Goal: Task Accomplishment & Management: Use online tool/utility

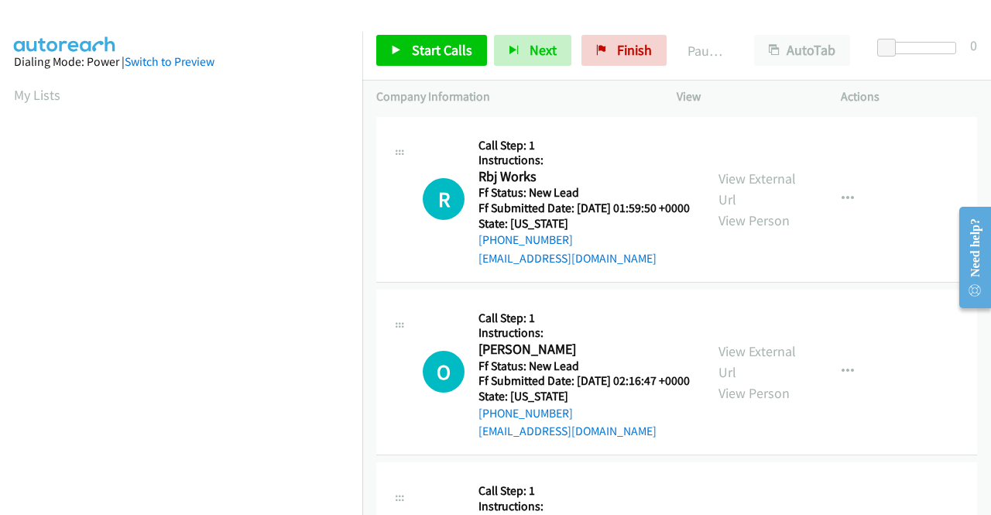
click at [930, 88] on p "Actions" at bounding box center [909, 96] width 136 height 19
click at [748, 182] on link "View External Url" at bounding box center [756, 189] width 77 height 39
click at [784, 371] on link "View External Url" at bounding box center [756, 361] width 77 height 39
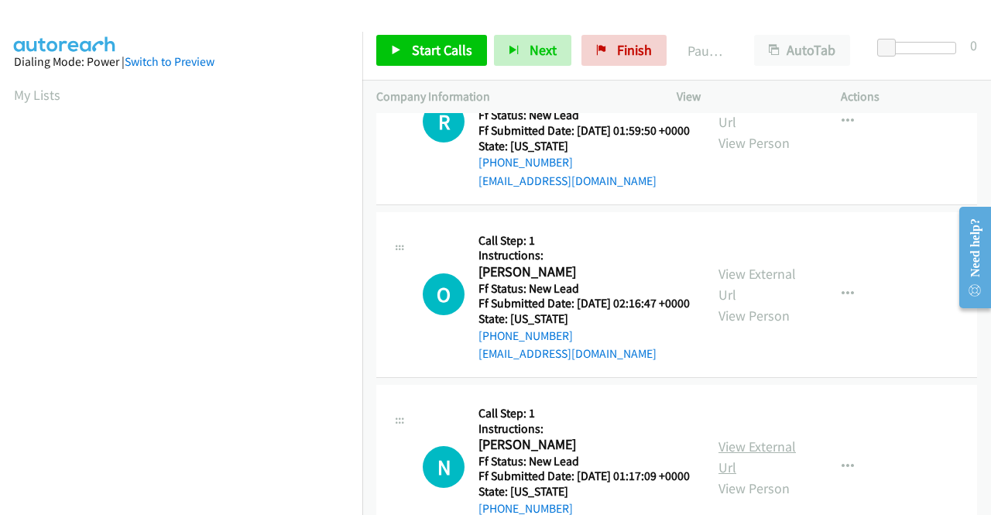
click at [774, 476] on link "View External Url" at bounding box center [756, 456] width 77 height 39
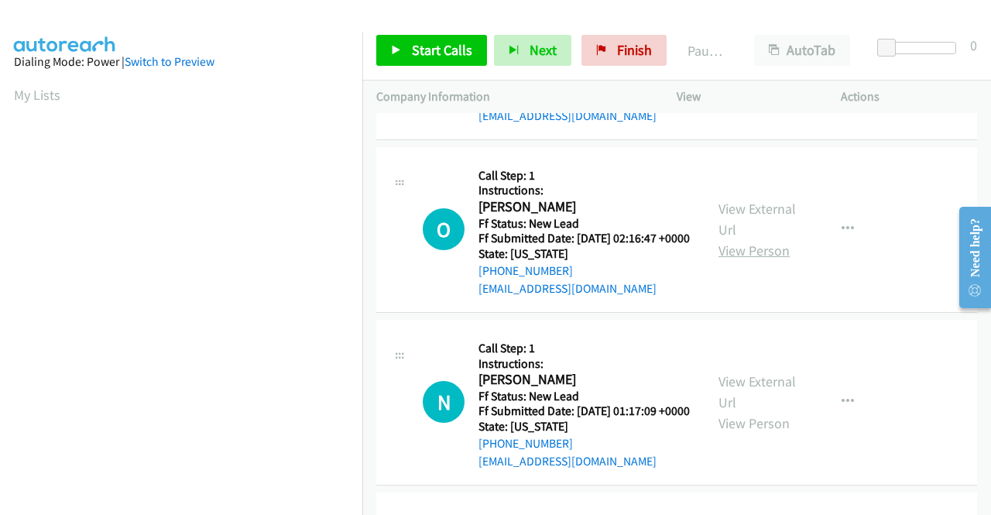
scroll to position [310, 0]
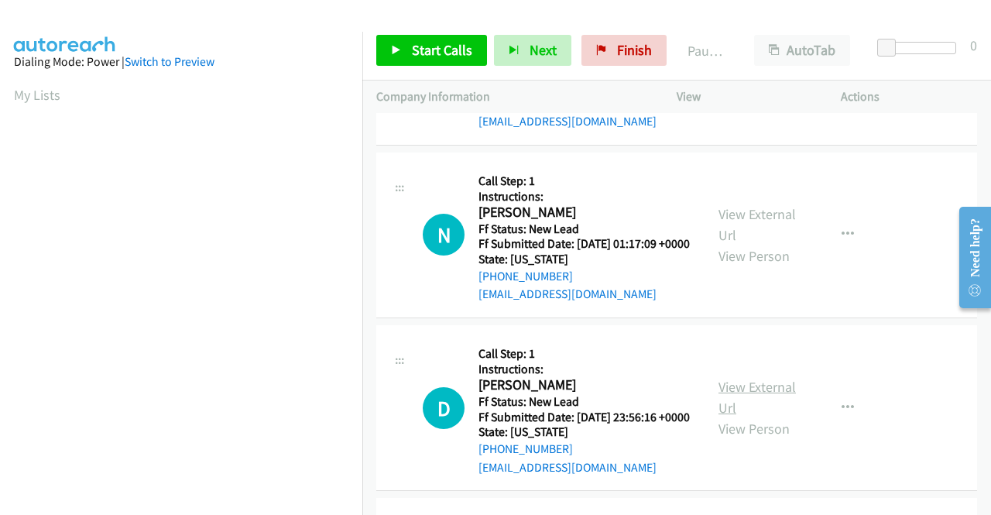
click at [762, 416] on link "View External Url" at bounding box center [756, 397] width 77 height 39
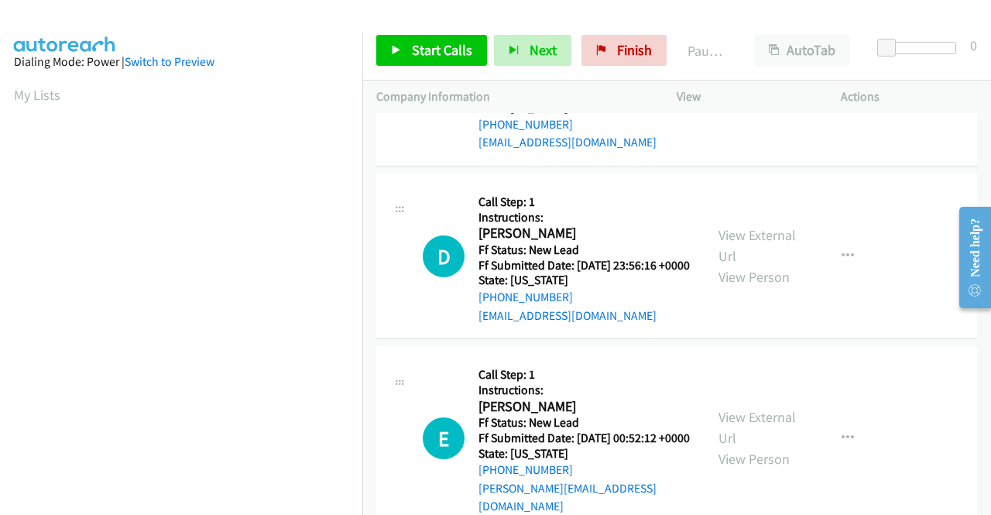
scroll to position [464, 0]
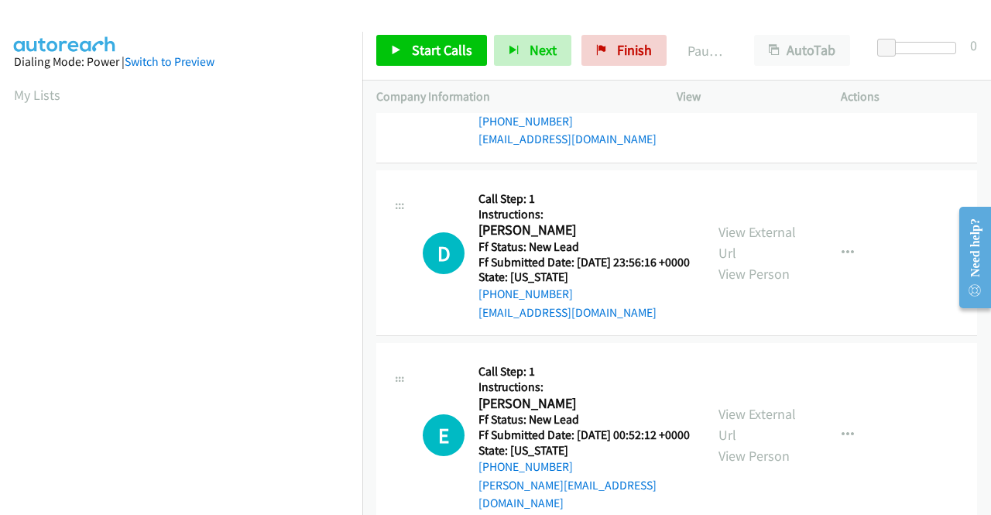
click at [767, 461] on div "View External Url View Person View External Url Email Schedule/Manage Callback …" at bounding box center [793, 435] width 178 height 156
click at [769, 444] on link "View External Url" at bounding box center [756, 424] width 77 height 39
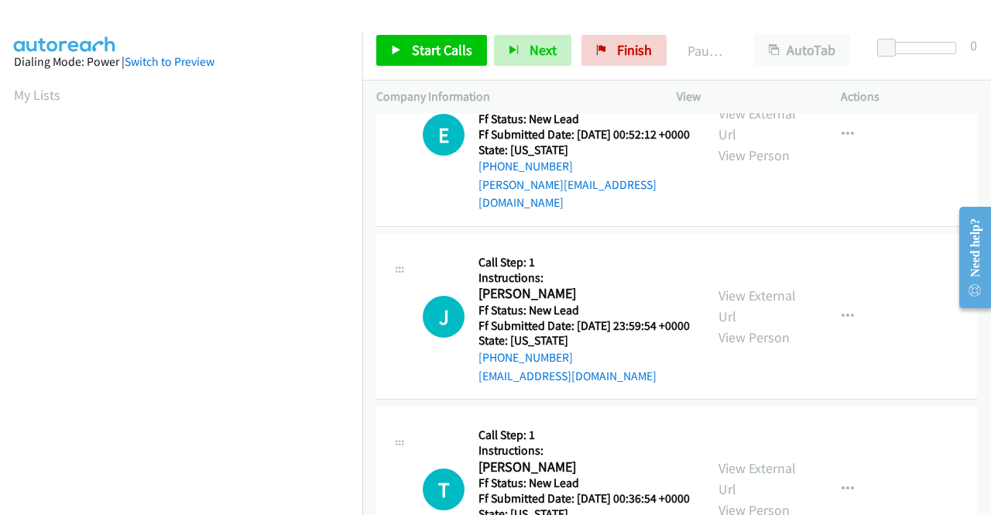
scroll to position [774, 0]
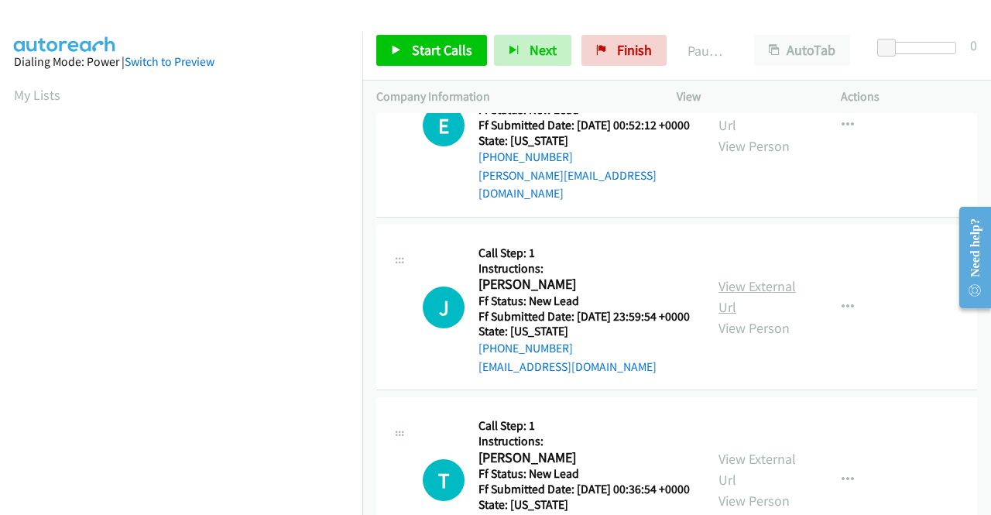
click at [763, 316] on link "View External Url" at bounding box center [756, 296] width 77 height 39
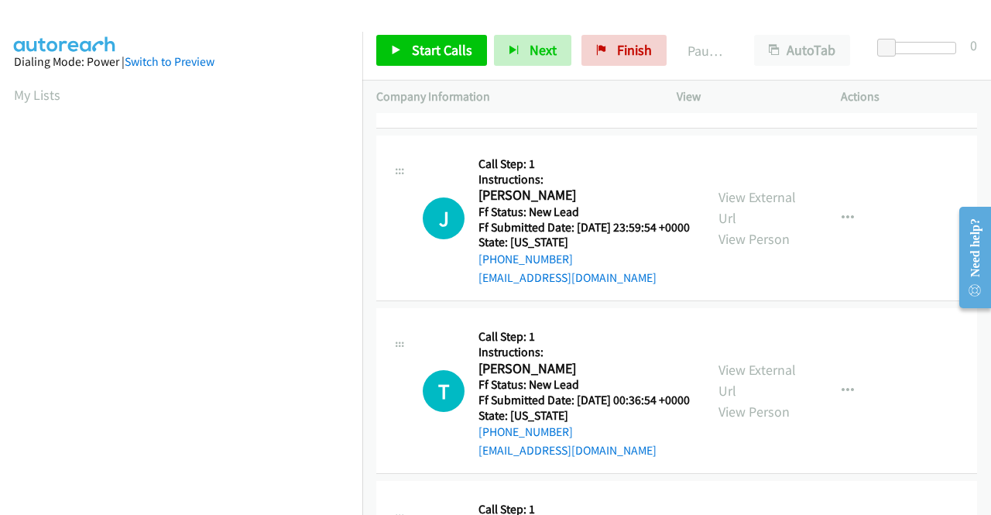
scroll to position [929, 0]
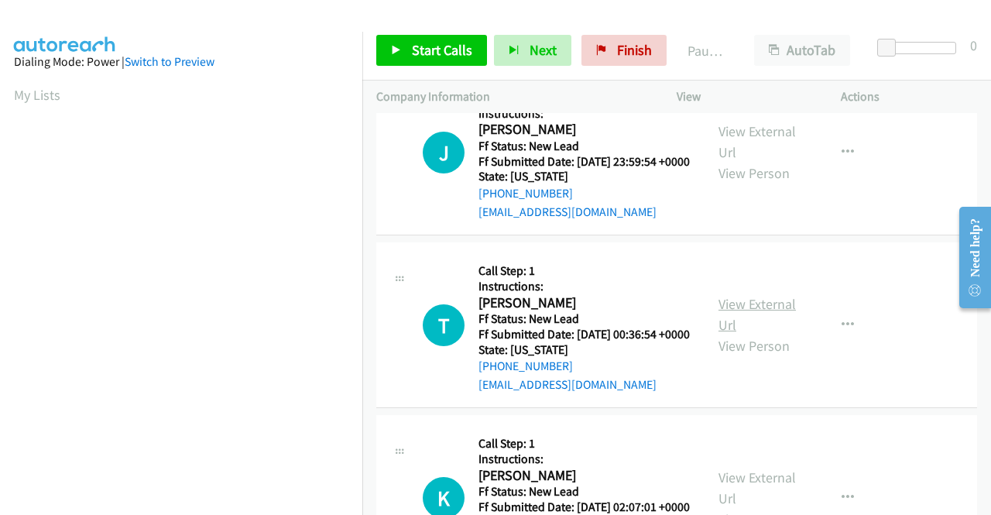
click at [742, 334] on link "View External Url" at bounding box center [756, 314] width 77 height 39
click at [461, 49] on span "Start Calls" at bounding box center [442, 50] width 60 height 18
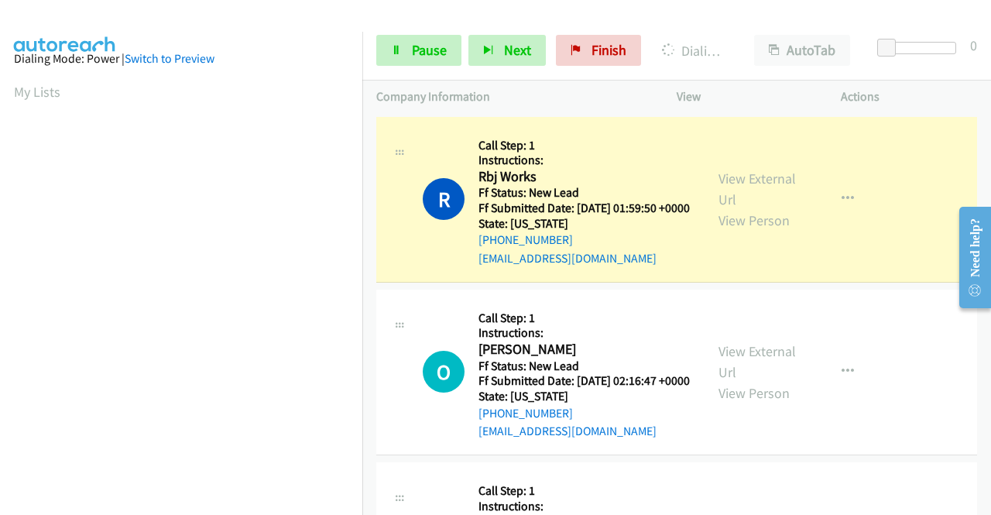
scroll to position [0, 0]
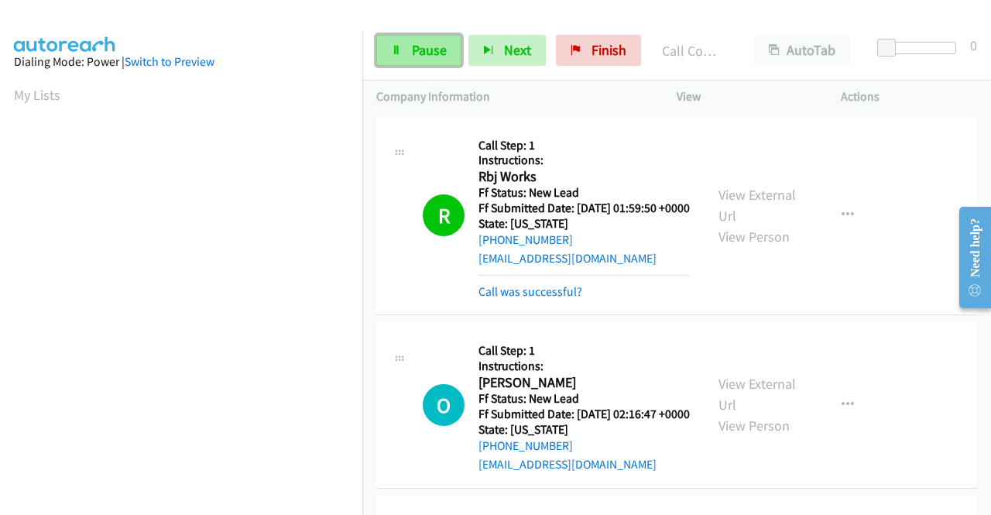
click at [422, 52] on span "Pause" at bounding box center [429, 50] width 35 height 18
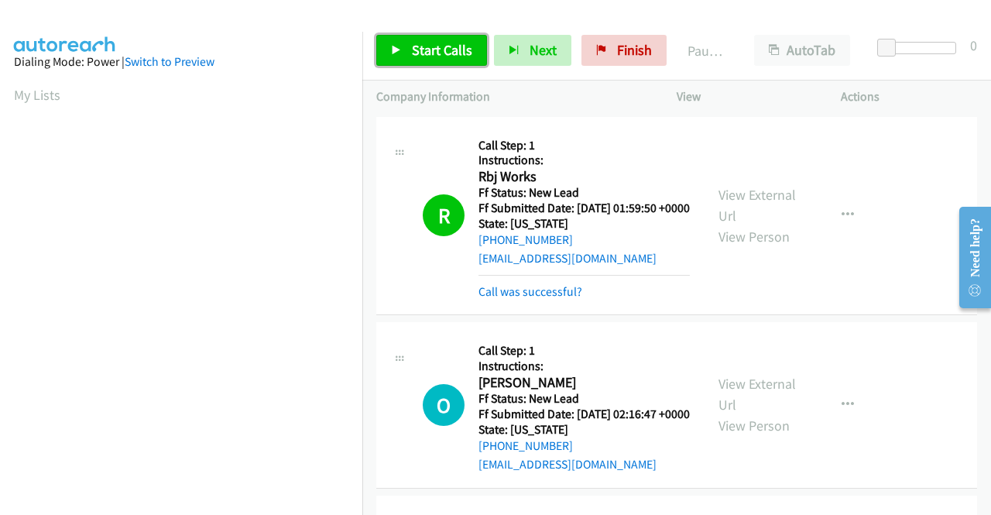
click at [459, 57] on span "Start Calls" at bounding box center [442, 50] width 60 height 18
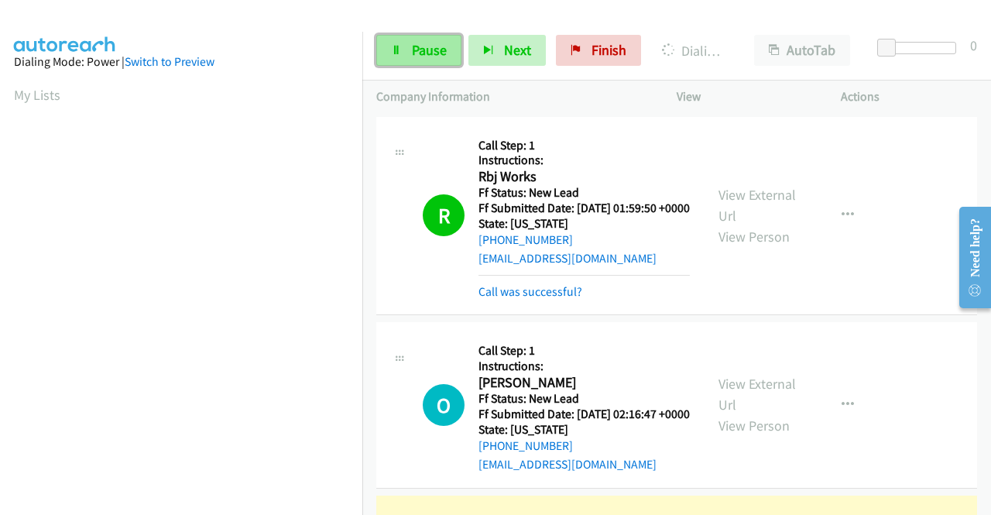
click at [423, 39] on link "Pause" at bounding box center [418, 50] width 85 height 31
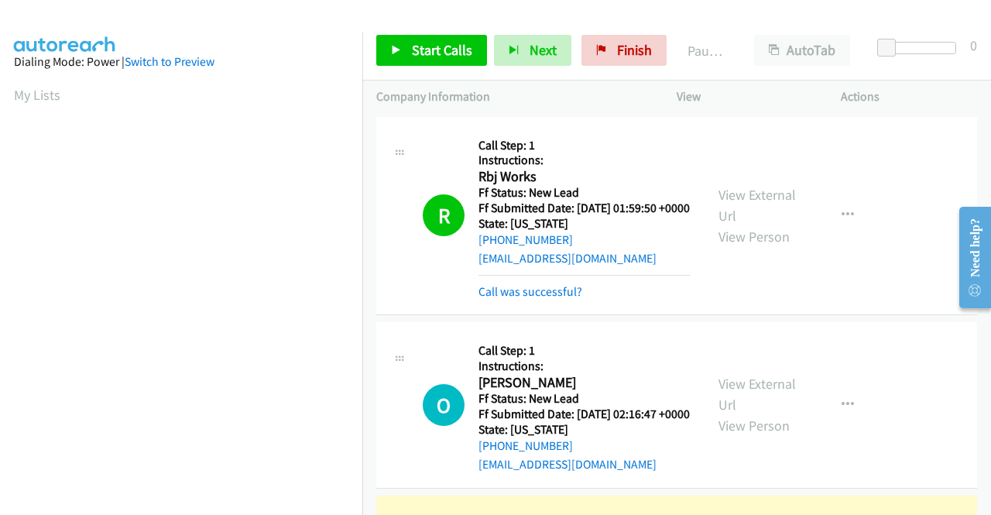
scroll to position [353, 0]
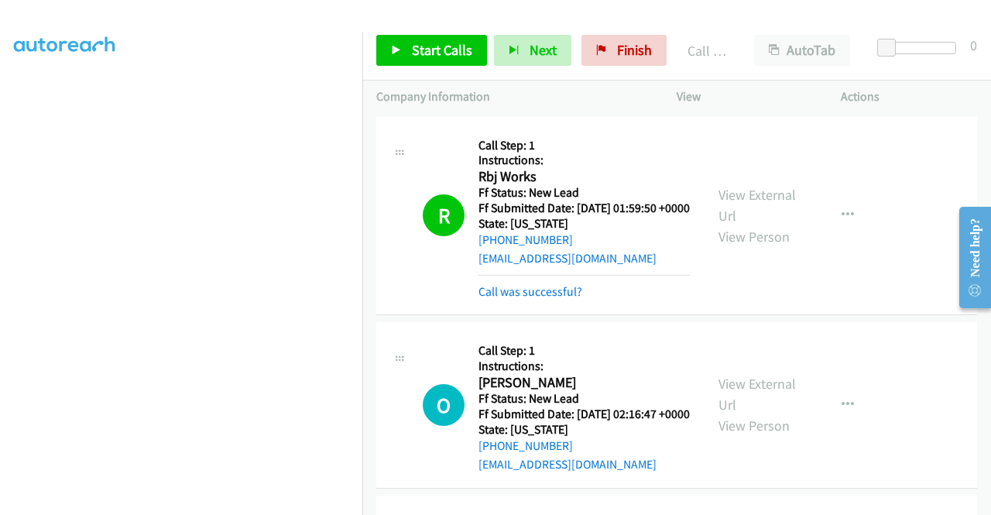
click at [865, 334] on td "O Callback Scheduled Call Step: 1 Instructions: Olga Bauman America/New_York Ff…" at bounding box center [676, 405] width 629 height 173
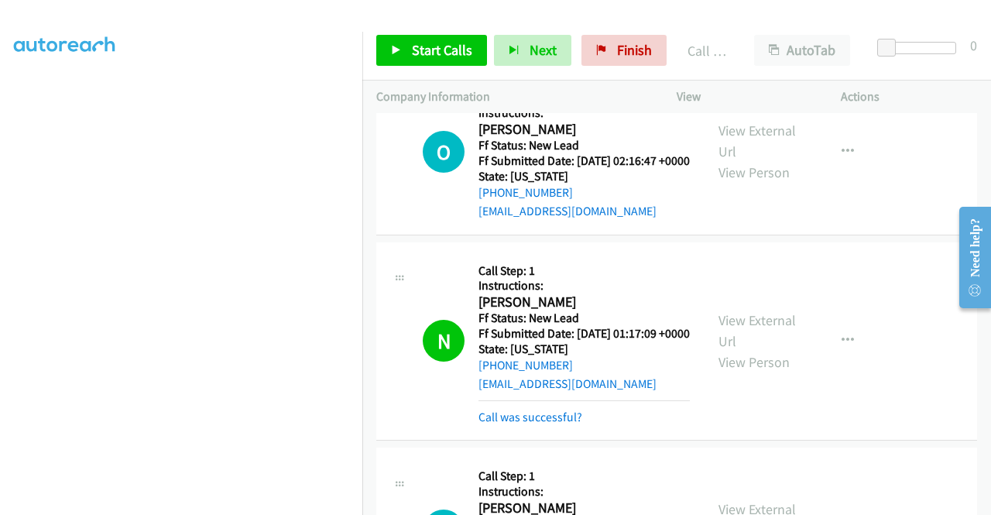
scroll to position [310, 0]
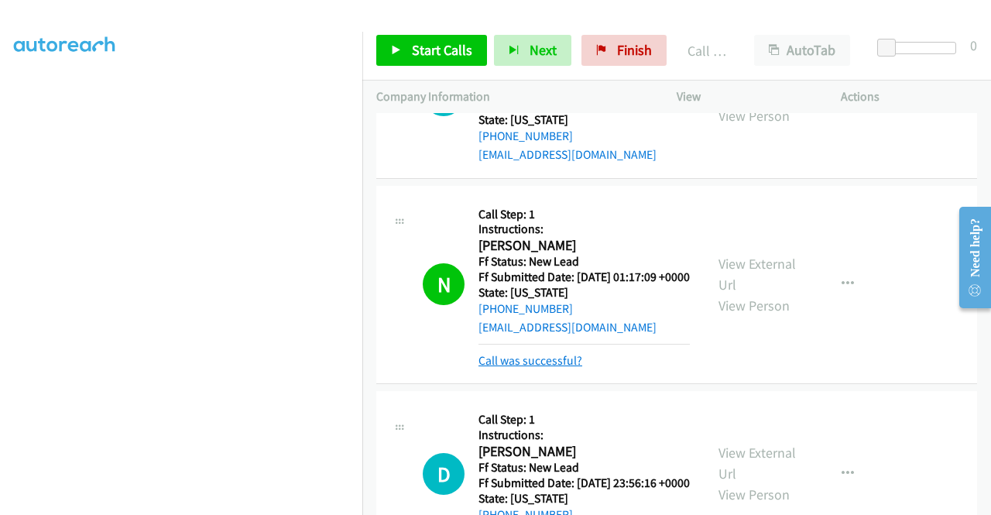
click at [502, 368] on link "Call was successful?" at bounding box center [530, 360] width 104 height 15
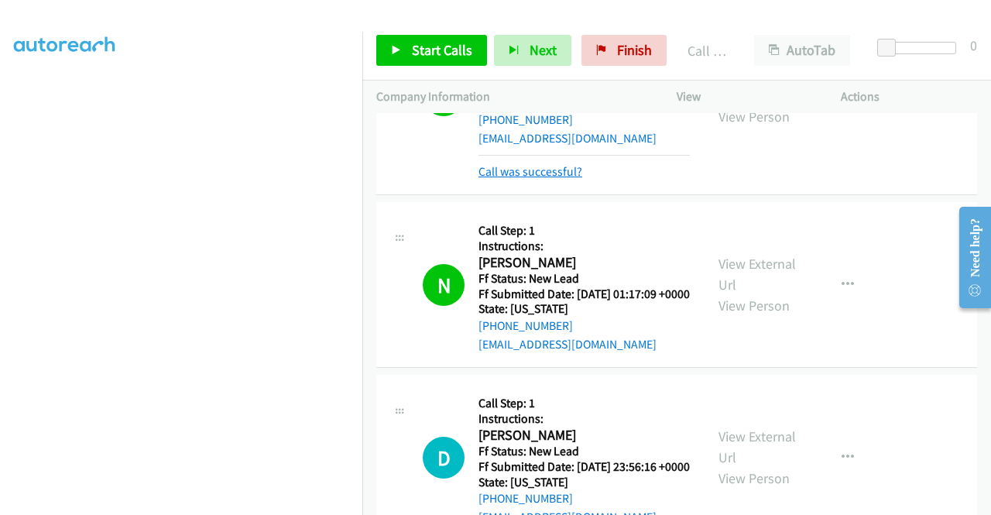
click at [545, 179] on link "Call was successful?" at bounding box center [530, 171] width 104 height 15
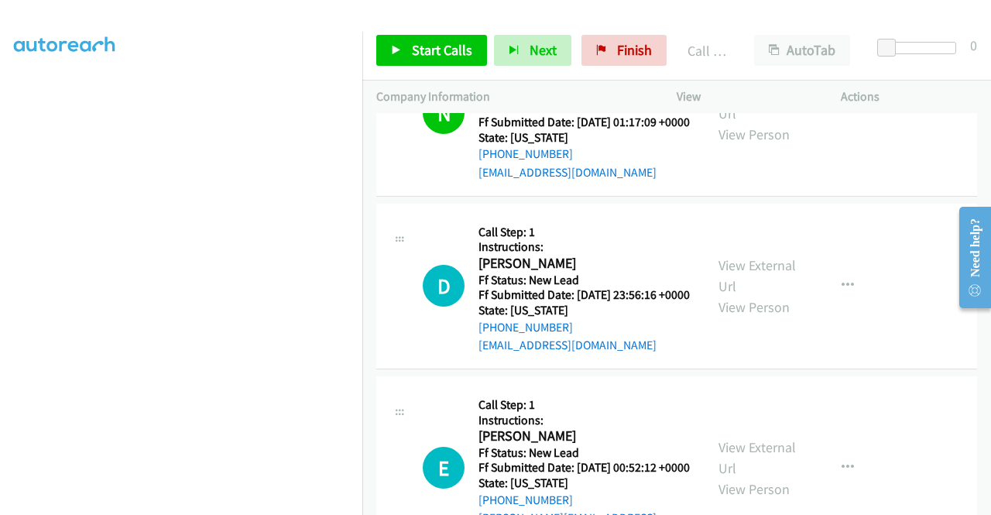
scroll to position [542, 0]
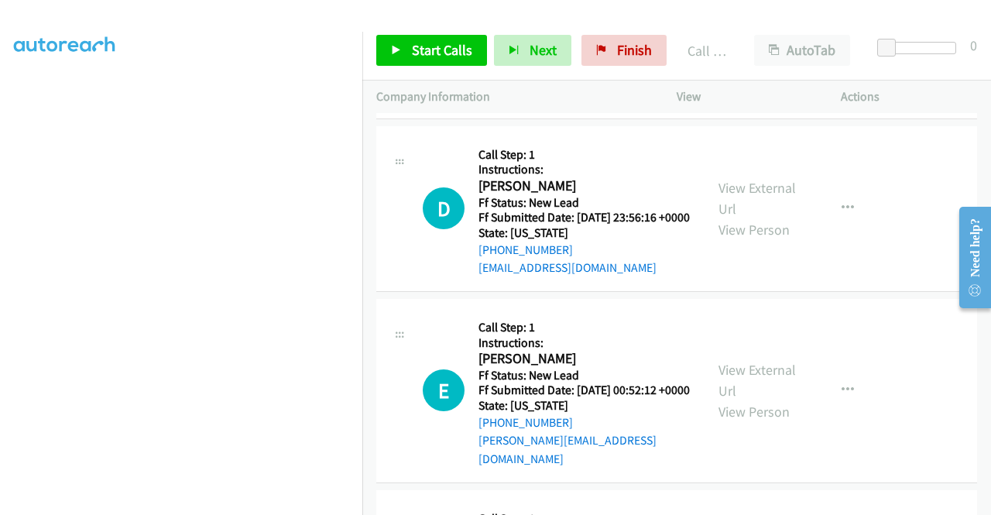
click at [903, 292] on div "D Callback Scheduled Call Step: 1 Instructions: David Slayton America/New_York …" at bounding box center [676, 209] width 601 height 166
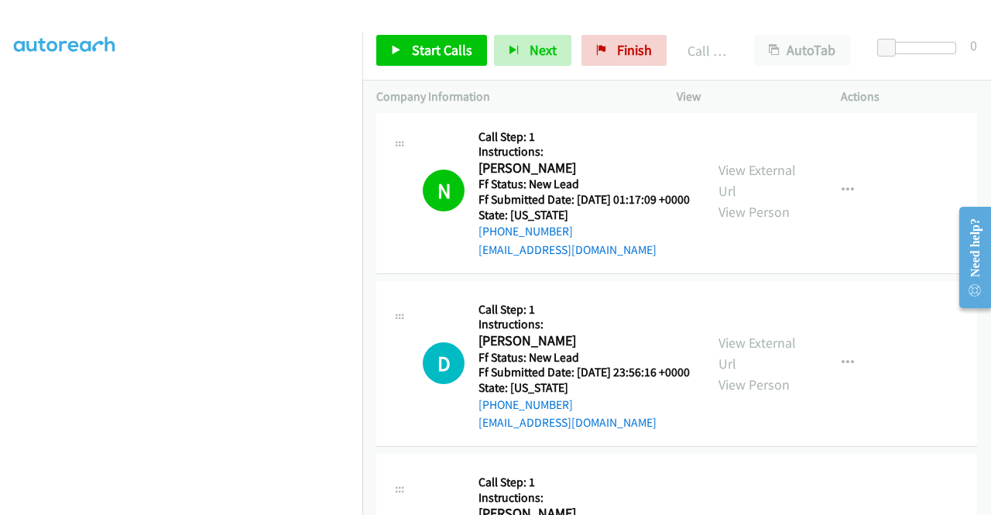
scroll to position [464, 0]
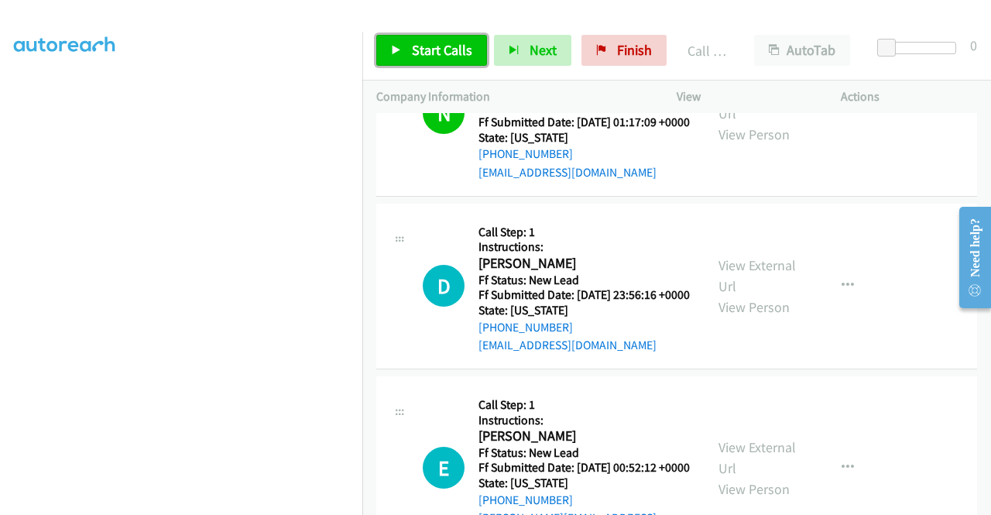
click at [443, 55] on span "Start Calls" at bounding box center [442, 50] width 60 height 18
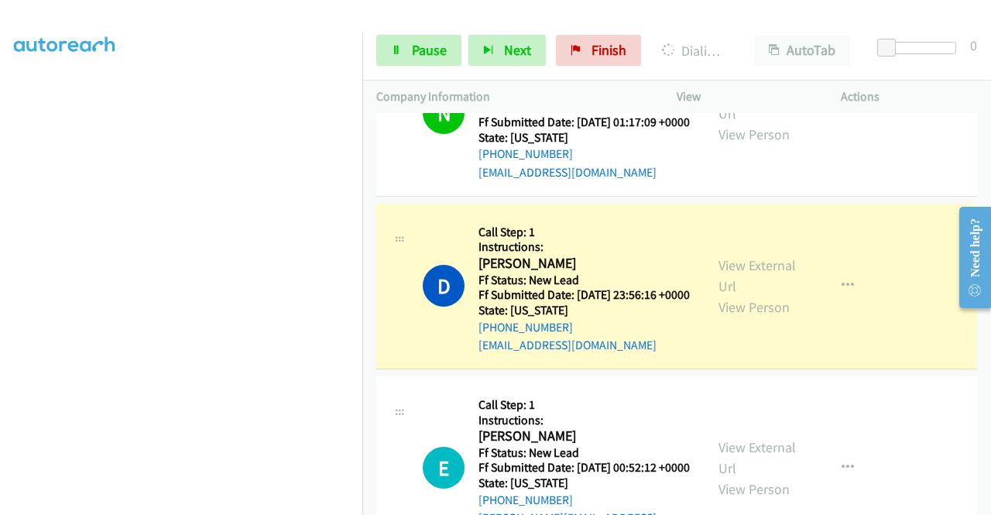
scroll to position [0, 0]
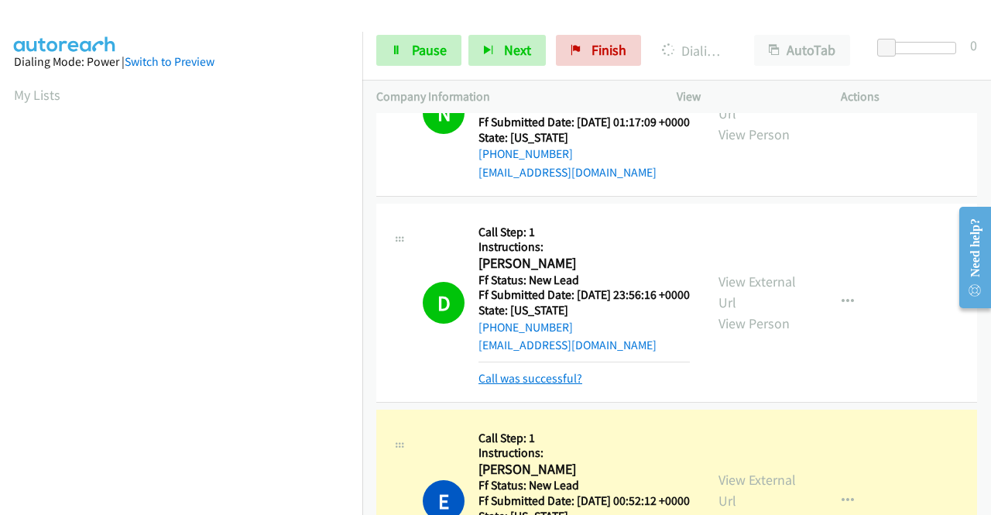
click at [498, 385] on link "Call was successful?" at bounding box center [530, 378] width 104 height 15
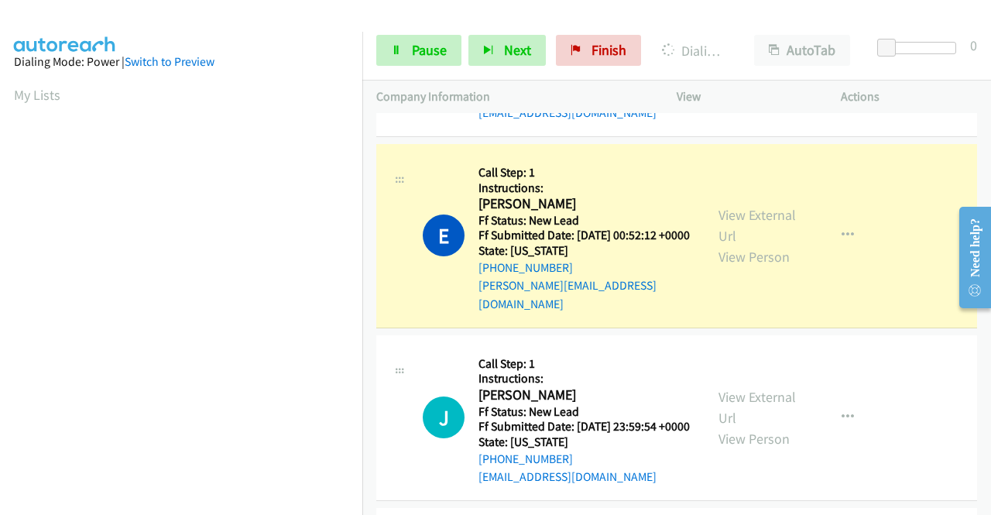
scroll to position [353, 0]
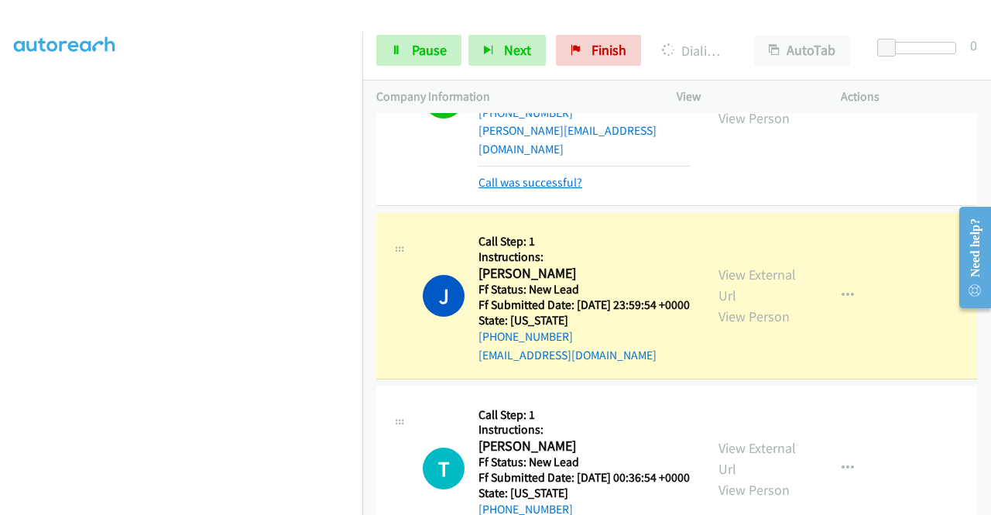
click at [570, 190] on link "Call was successful?" at bounding box center [530, 182] width 104 height 15
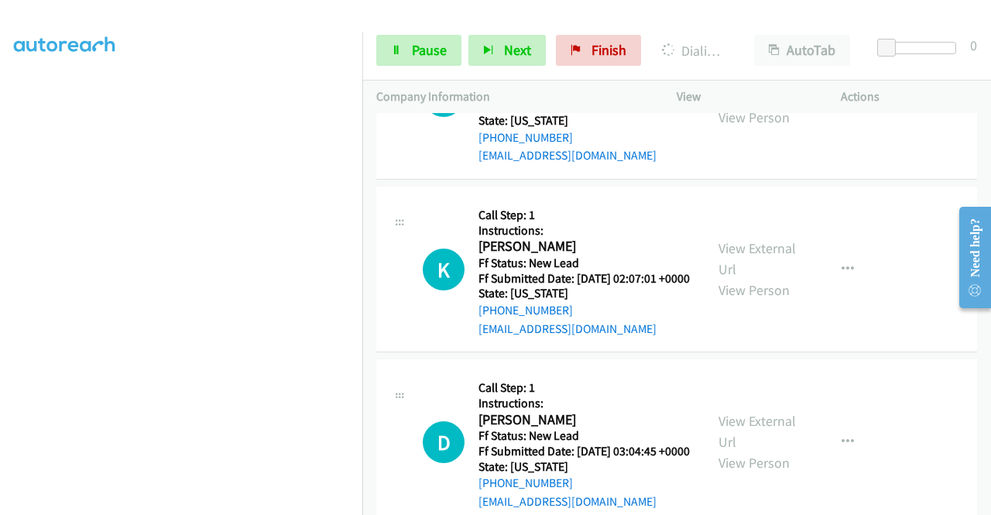
scroll to position [1222, 0]
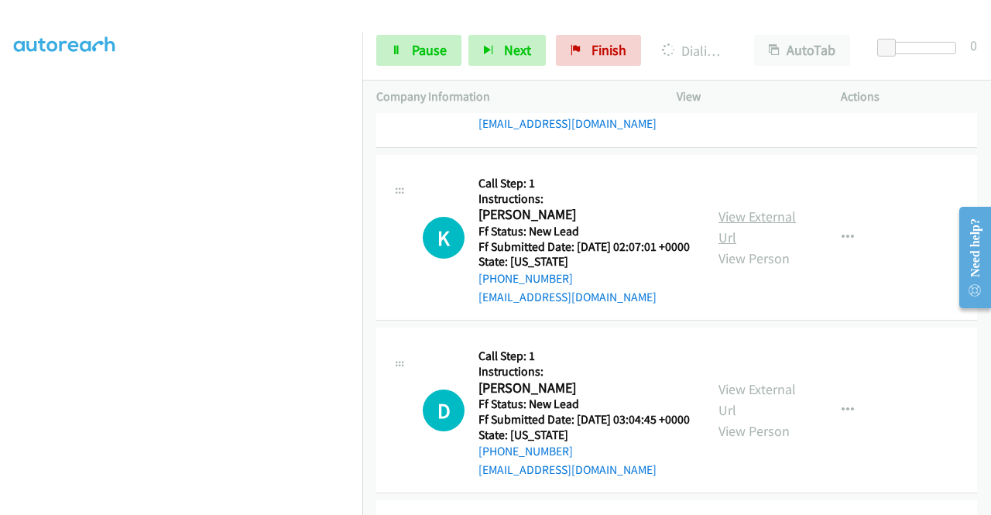
click at [773, 246] on link "View External Url" at bounding box center [756, 226] width 77 height 39
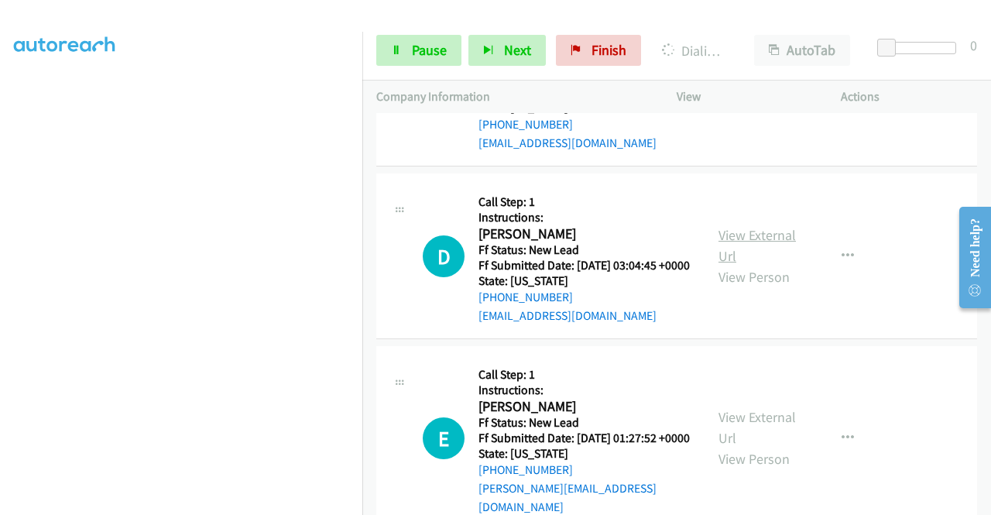
scroll to position [1377, 0]
click at [762, 264] on link "View External Url" at bounding box center [756, 244] width 77 height 39
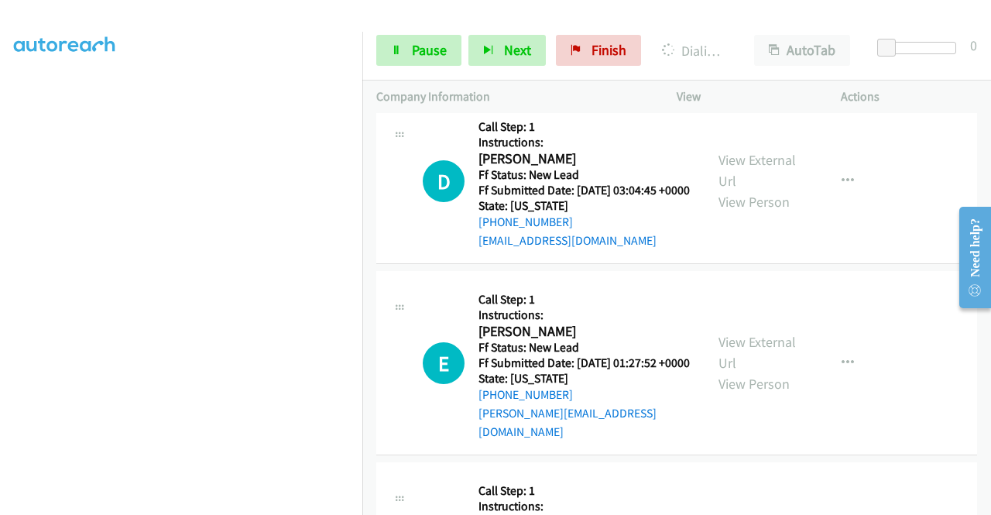
scroll to position [1532, 0]
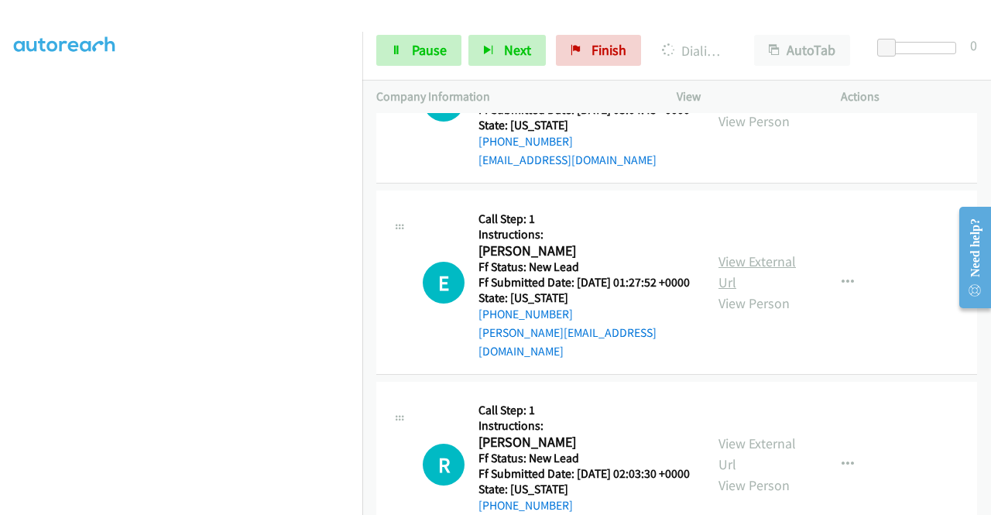
click at [771, 291] on link "View External Url" at bounding box center [756, 271] width 77 height 39
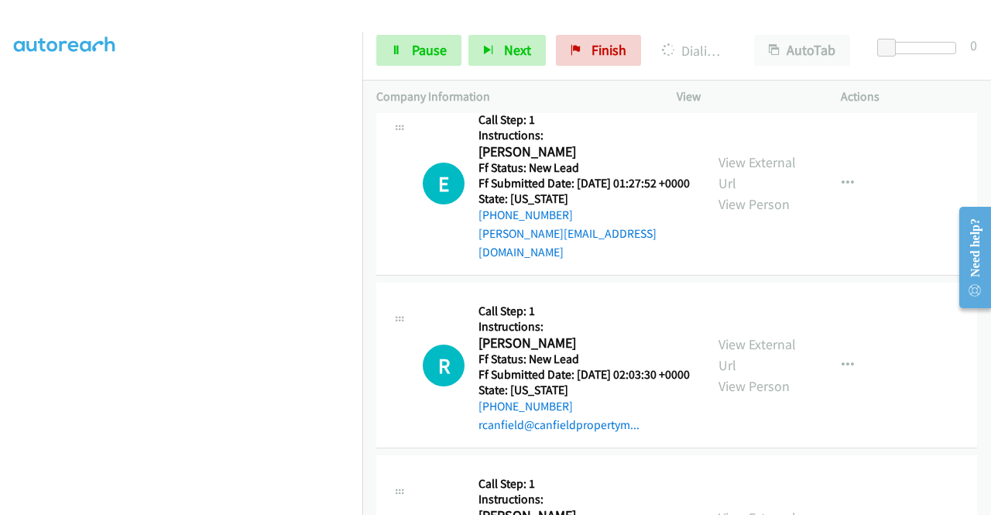
scroll to position [1687, 0]
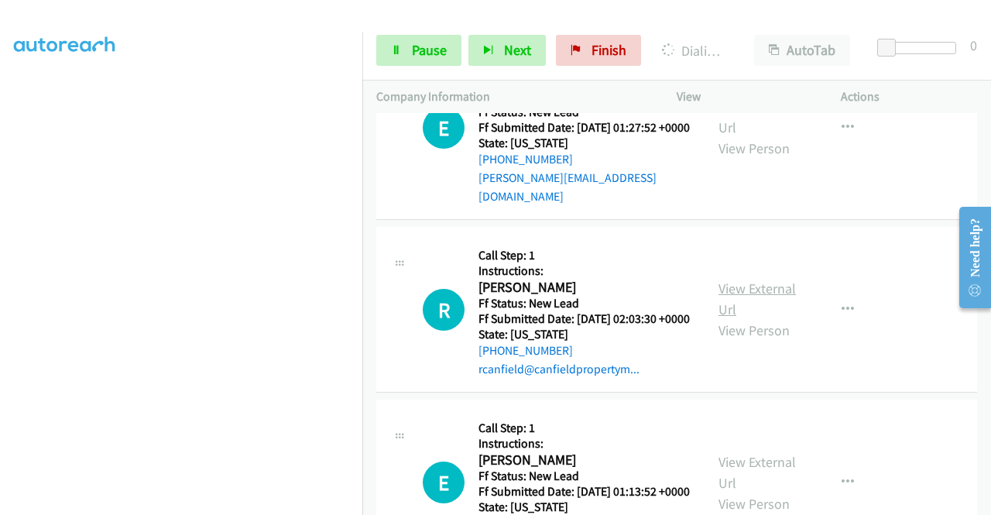
click at [757, 318] on link "View External Url" at bounding box center [756, 298] width 77 height 39
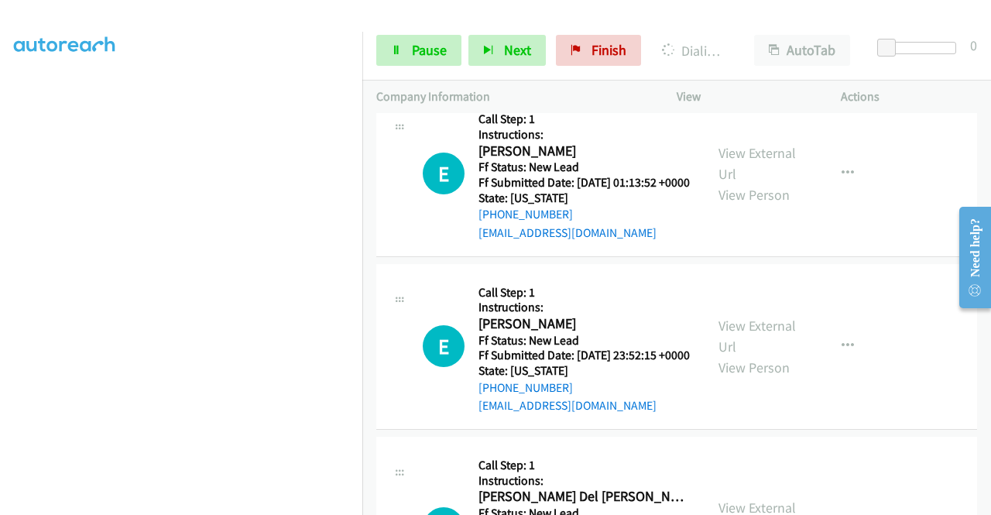
scroll to position [1996, 0]
click at [720, 182] on link "View External Url" at bounding box center [756, 162] width 77 height 39
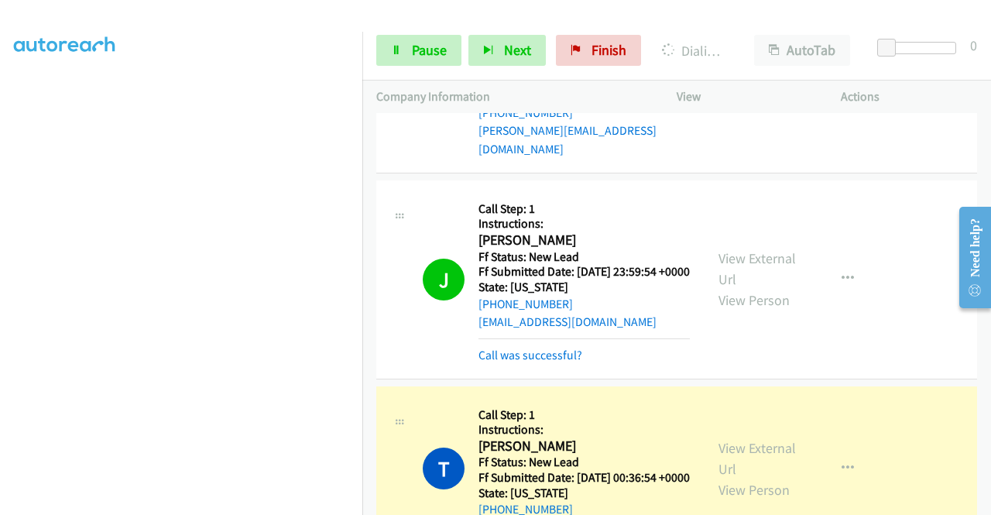
scroll to position [929, 0]
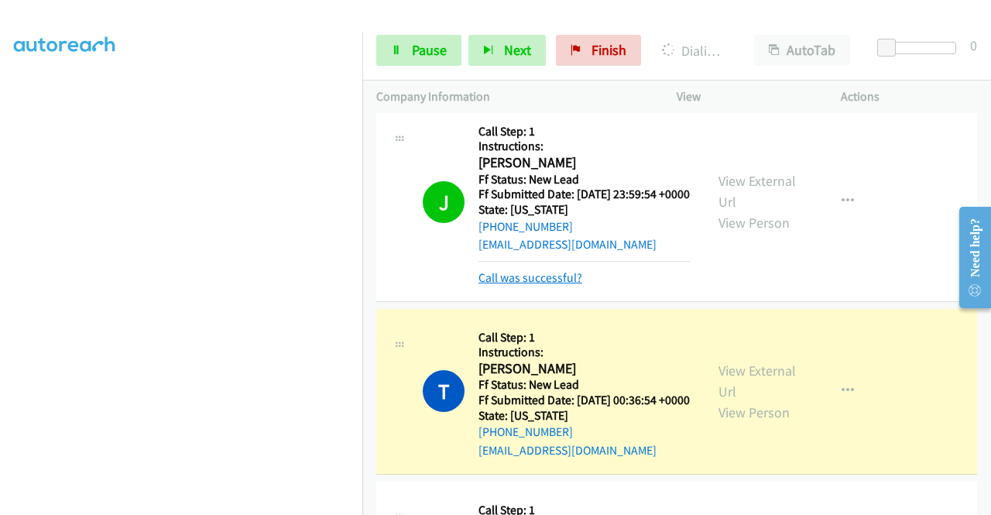
click at [514, 285] on link "Call was successful?" at bounding box center [530, 277] width 104 height 15
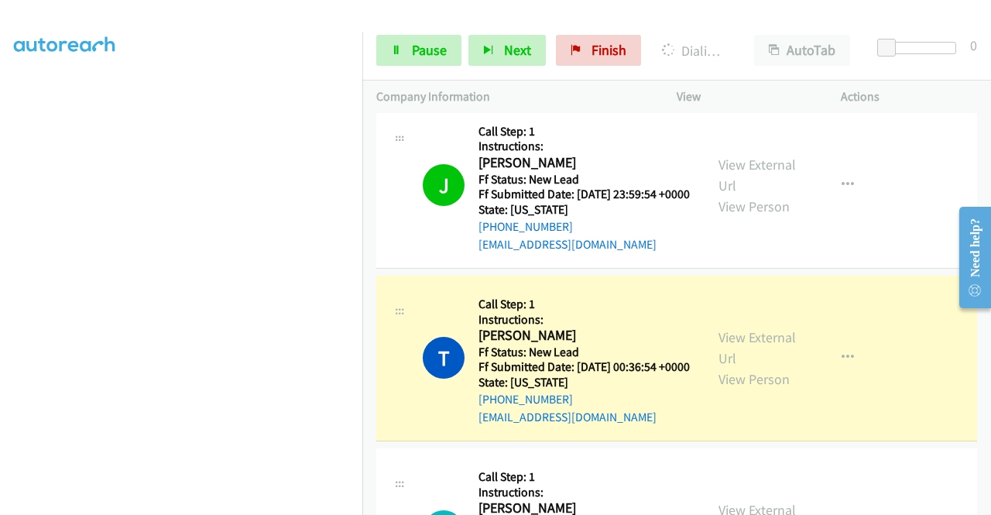
click at [266, 509] on aside "Dialing Mode: Power | Switch to Preview My Lists" at bounding box center [181, 118] width 362 height 857
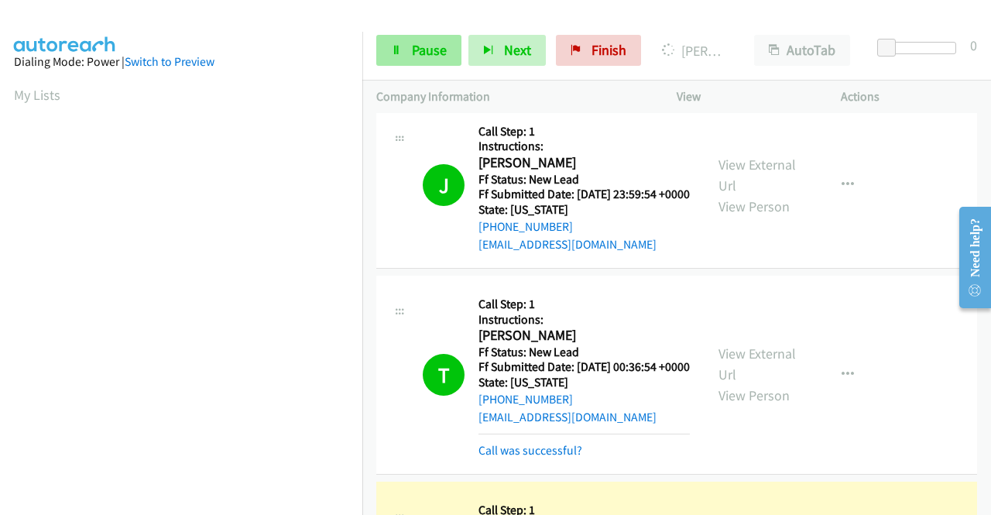
scroll to position [353, 0]
click at [389, 61] on link "Pause" at bounding box center [418, 50] width 85 height 31
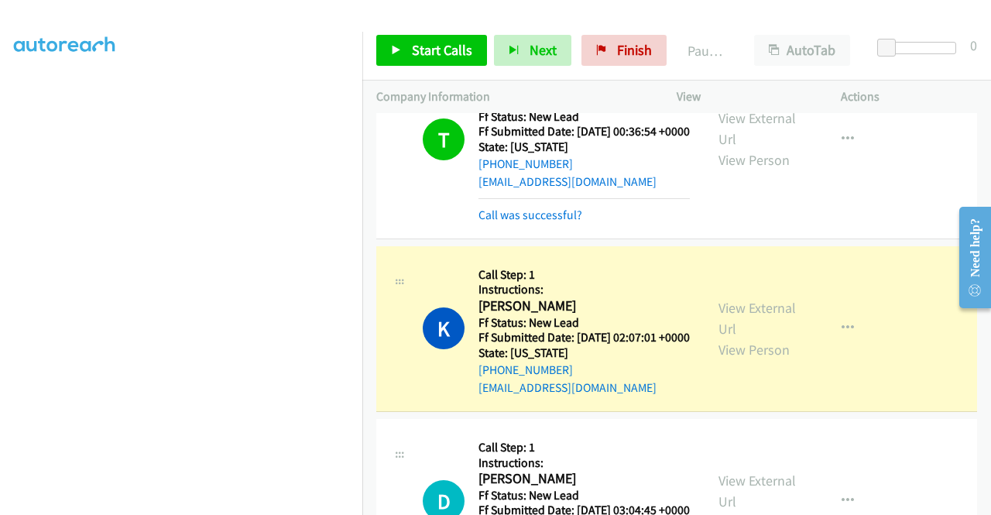
scroll to position [1238, 0]
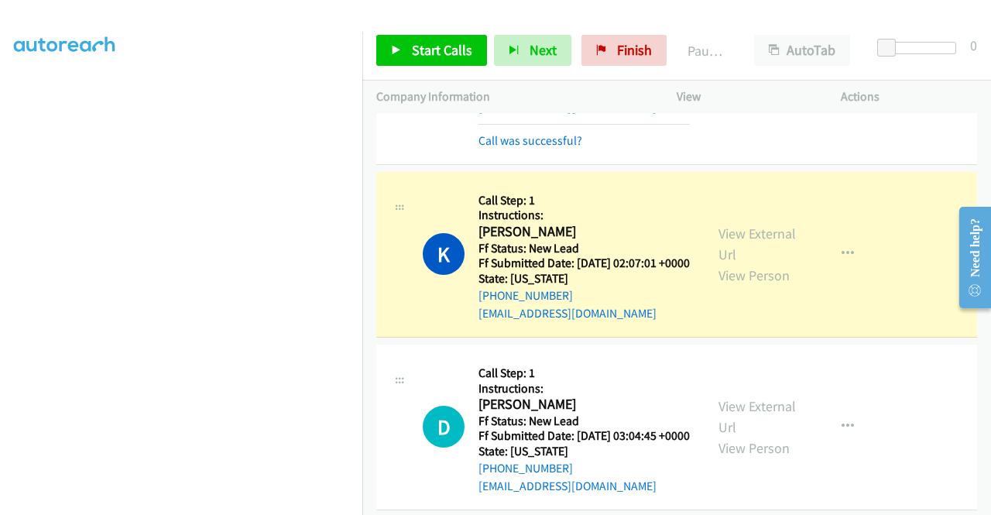
click at [536, 150] on div "Call was successful?" at bounding box center [583, 141] width 211 height 19
click at [560, 148] on link "Call was successful?" at bounding box center [530, 140] width 104 height 15
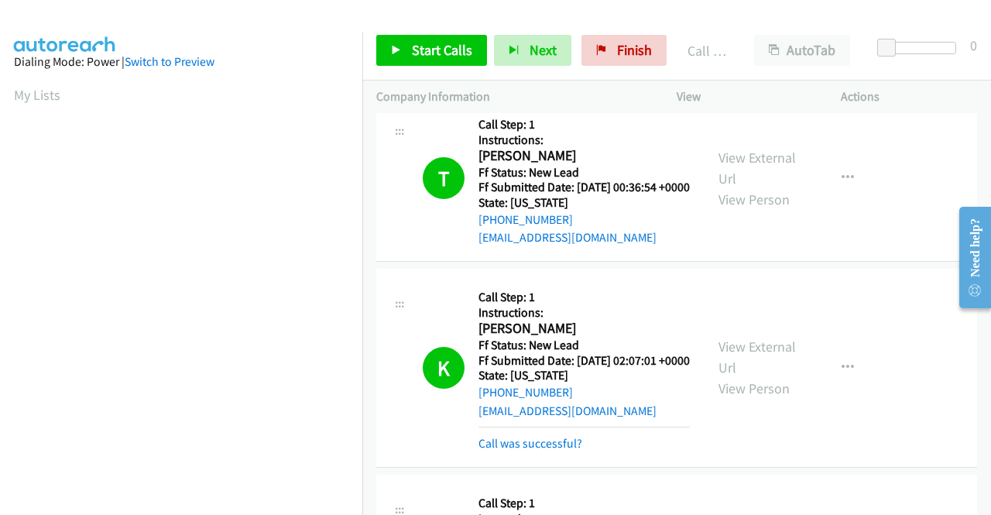
scroll to position [1300, 0]
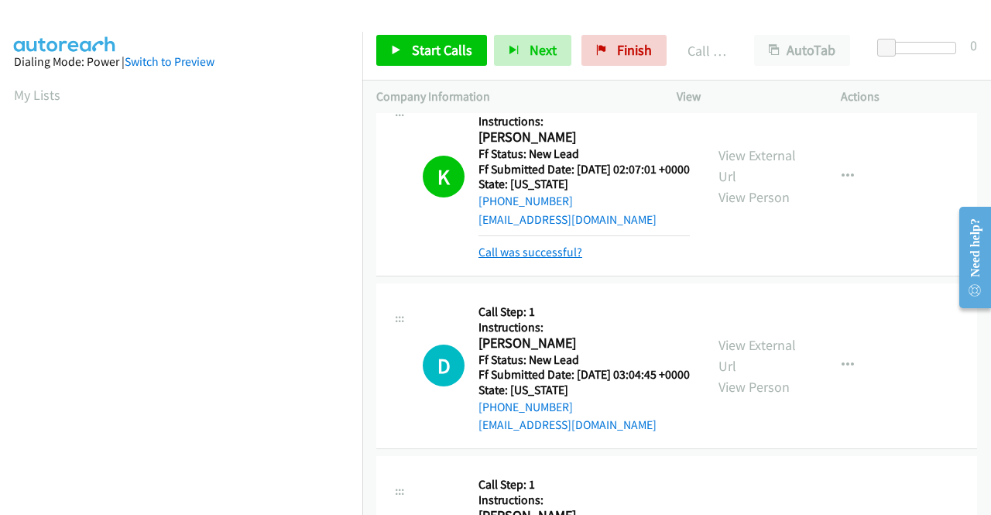
click at [548, 259] on link "Call was successful?" at bounding box center [530, 252] width 104 height 15
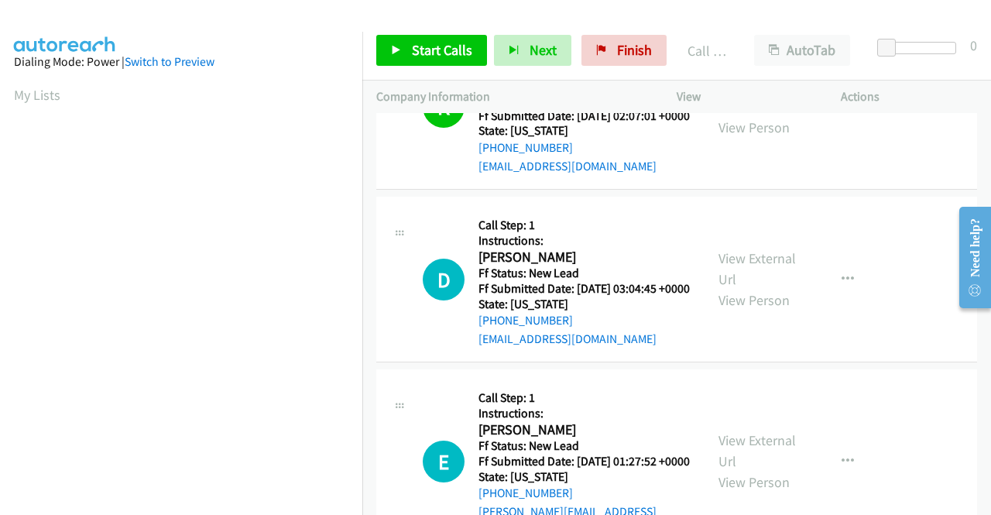
scroll to position [1377, 0]
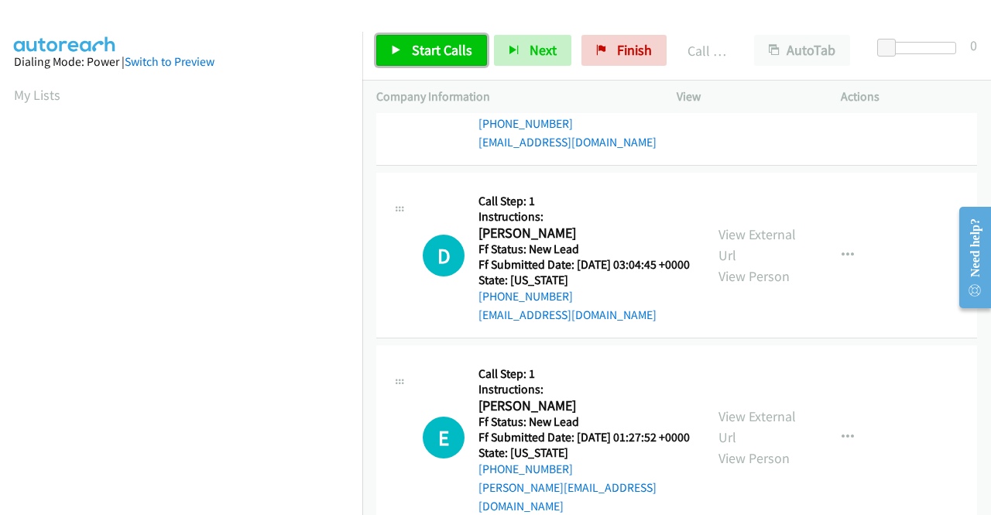
click at [443, 53] on span "Start Calls" at bounding box center [442, 50] width 60 height 18
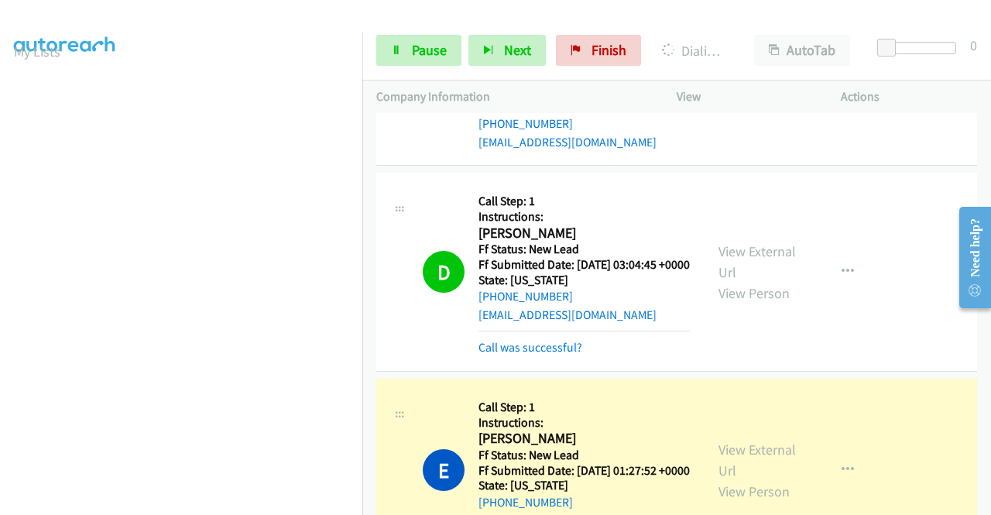
scroll to position [1454, 0]
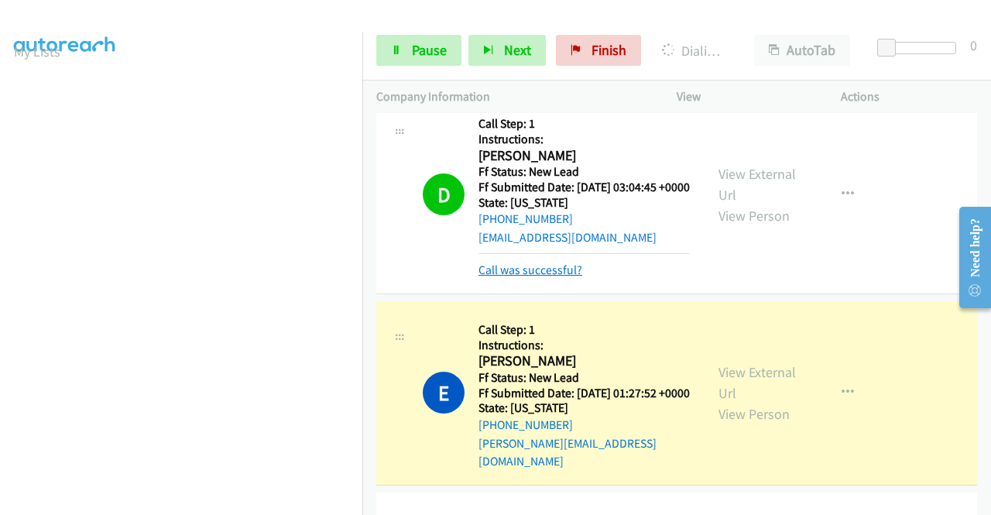
click at [567, 277] on link "Call was successful?" at bounding box center [530, 269] width 104 height 15
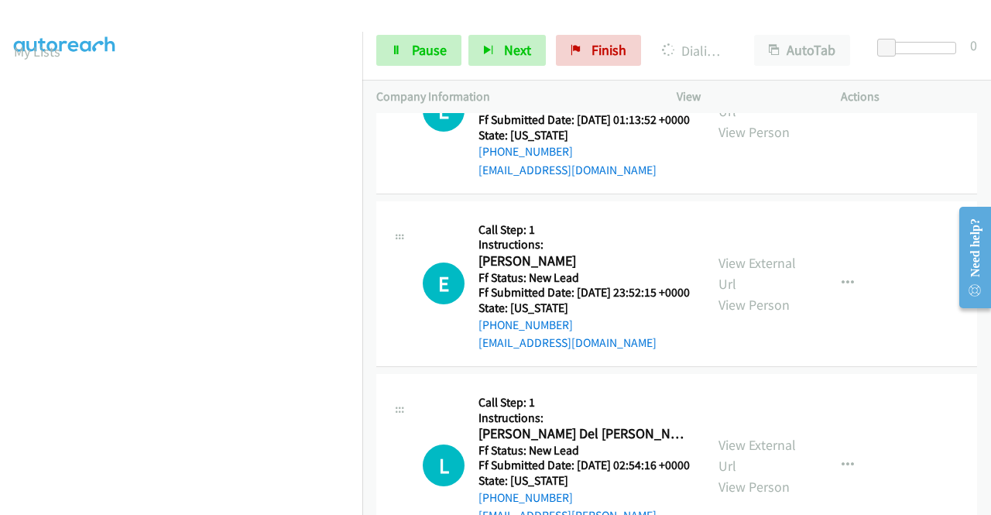
scroll to position [2074, 0]
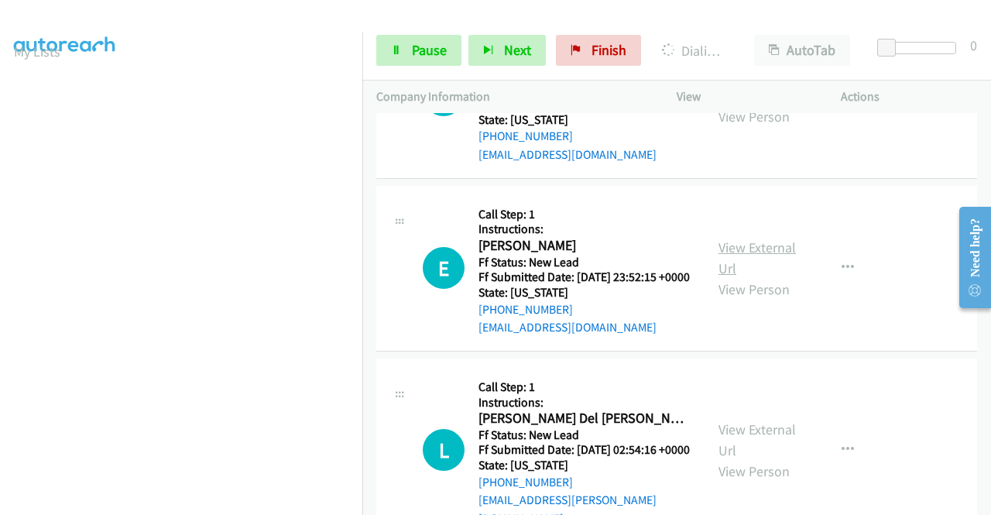
click at [746, 277] on link "View External Url" at bounding box center [756, 257] width 77 height 39
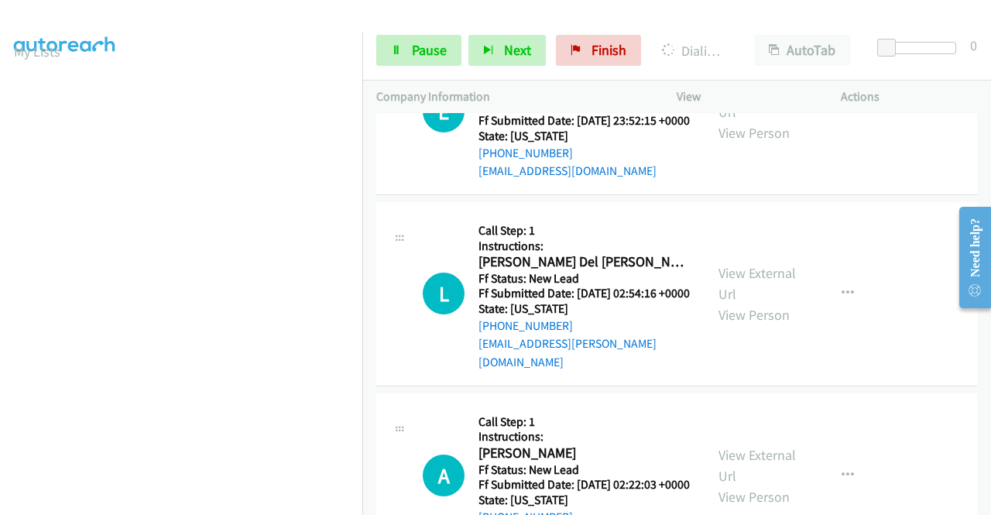
scroll to position [2306, 0]
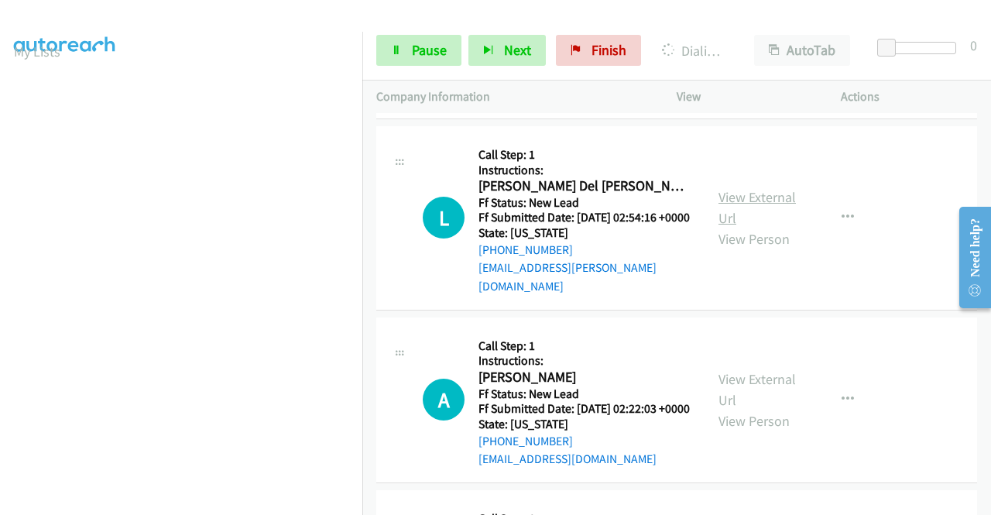
click at [766, 227] on link "View External Url" at bounding box center [756, 207] width 77 height 39
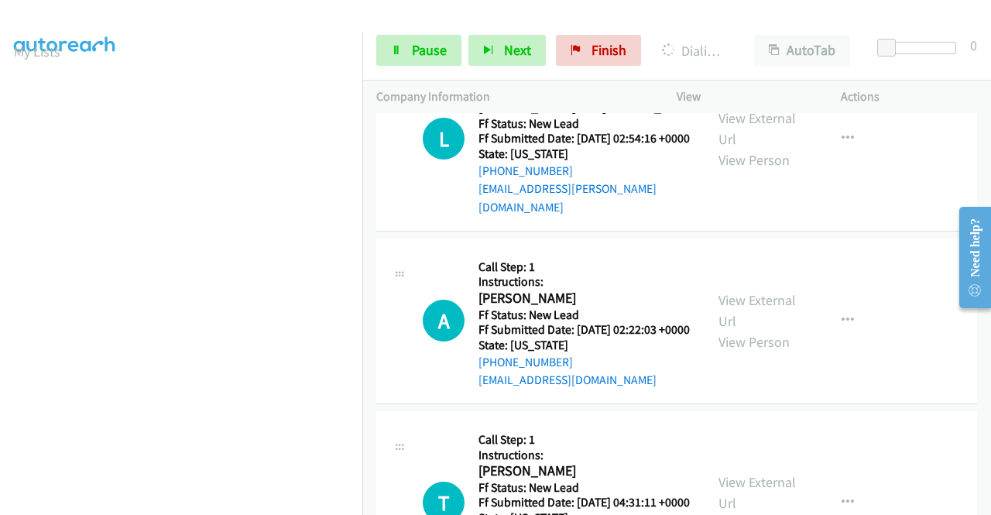
scroll to position [2461, 0]
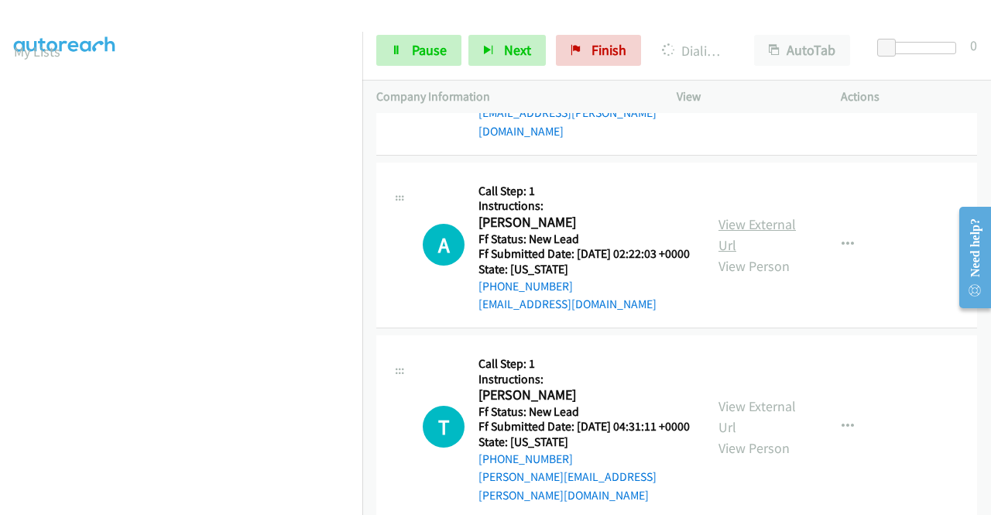
click at [762, 254] on link "View External Url" at bounding box center [756, 234] width 77 height 39
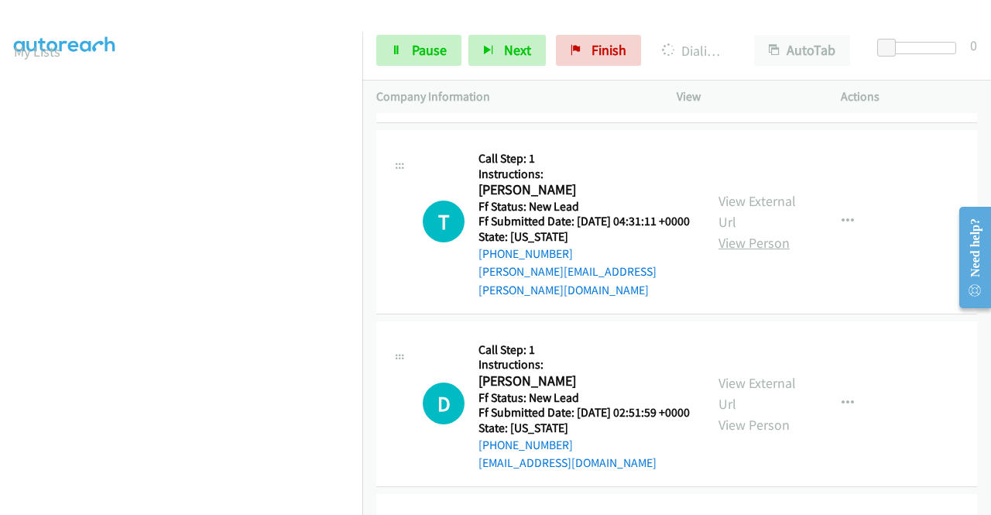
scroll to position [2693, 0]
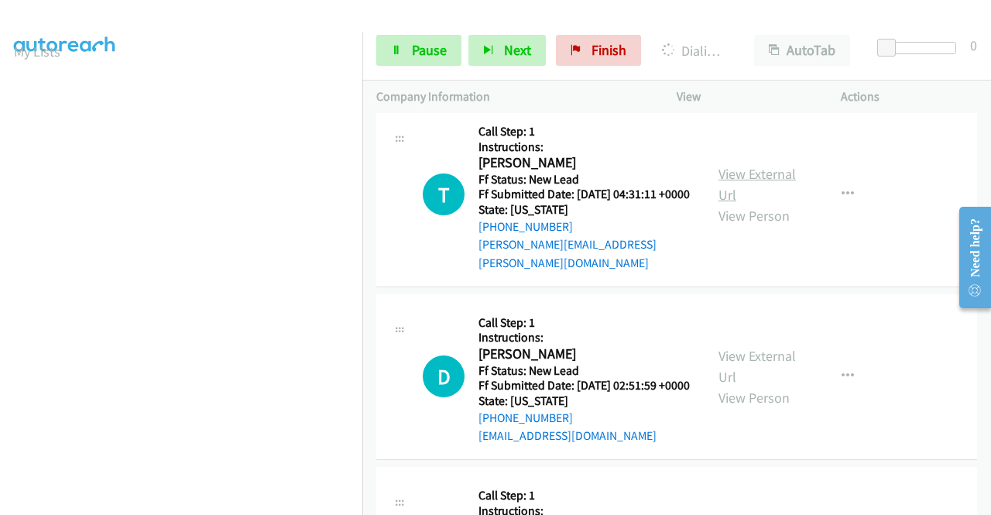
click at [740, 204] on link "View External Url" at bounding box center [756, 184] width 77 height 39
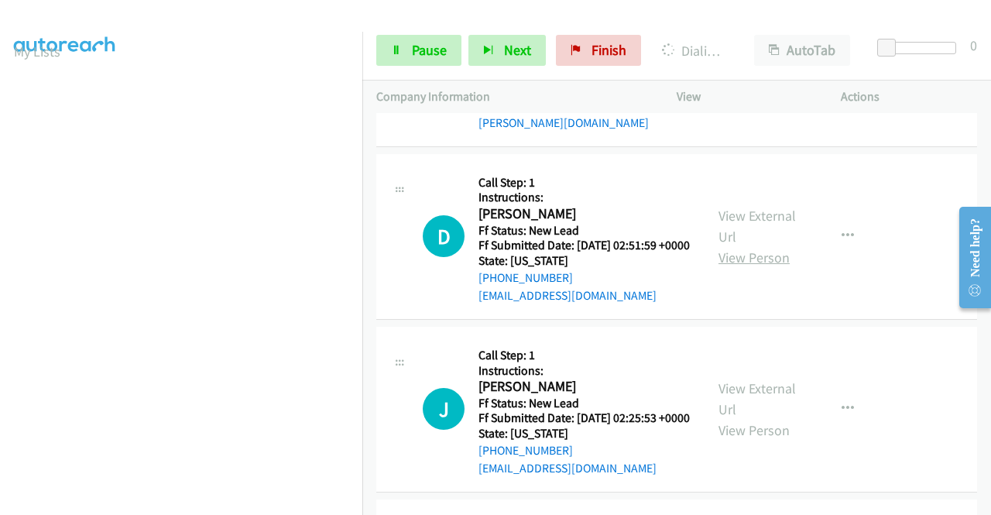
scroll to position [2848, 0]
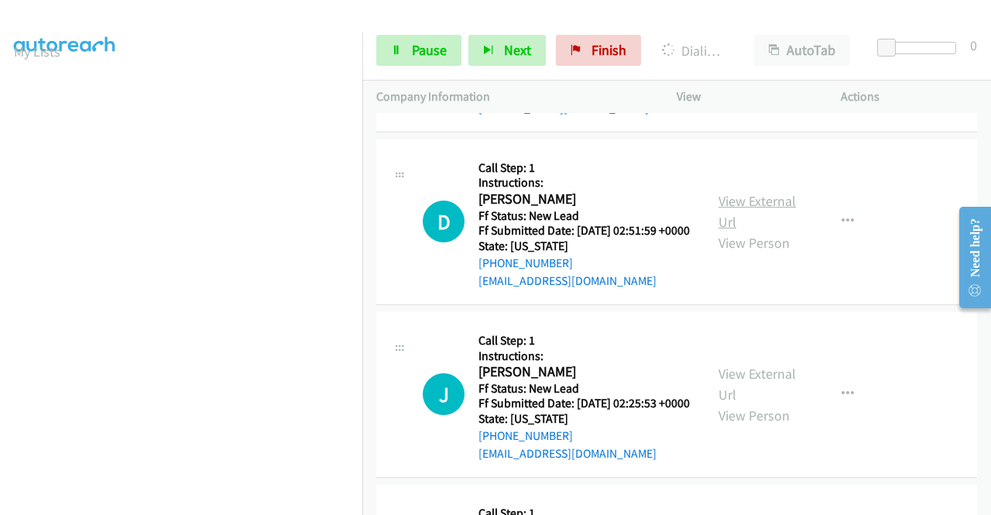
click at [759, 231] on link "View External Url" at bounding box center [756, 211] width 77 height 39
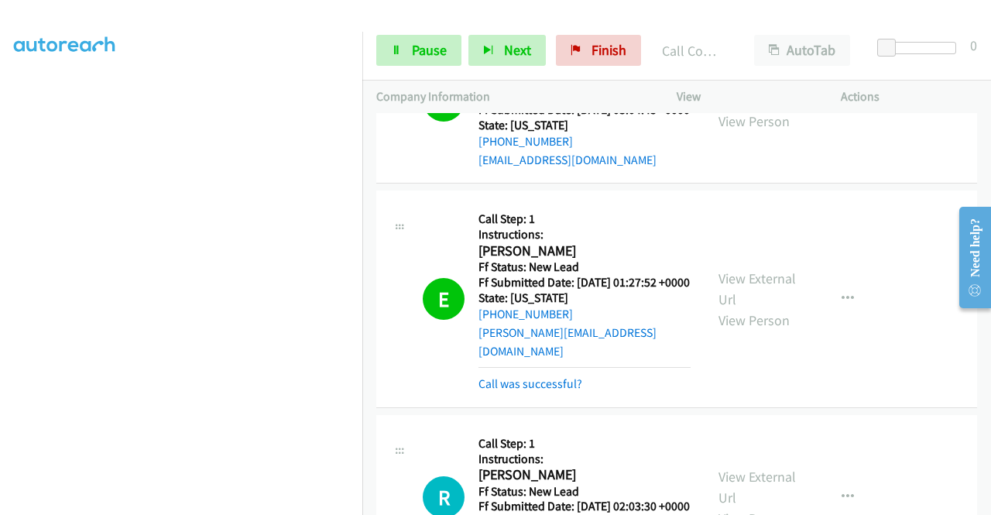
scroll to position [1687, 0]
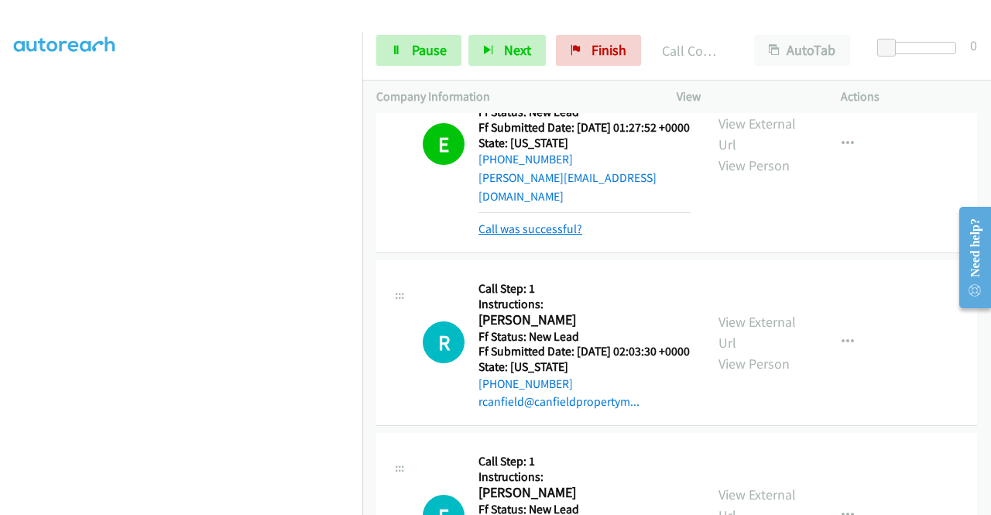
click at [572, 236] on link "Call was successful?" at bounding box center [530, 228] width 104 height 15
click at [424, 50] on span "Pause" at bounding box center [429, 50] width 35 height 18
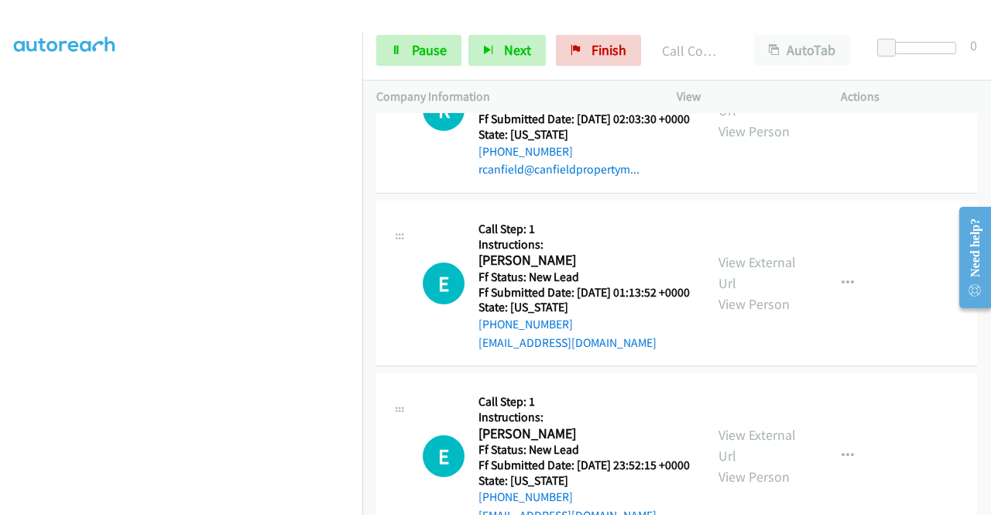
scroll to position [276, 0]
click at [407, 47] on link "Pause" at bounding box center [418, 50] width 85 height 31
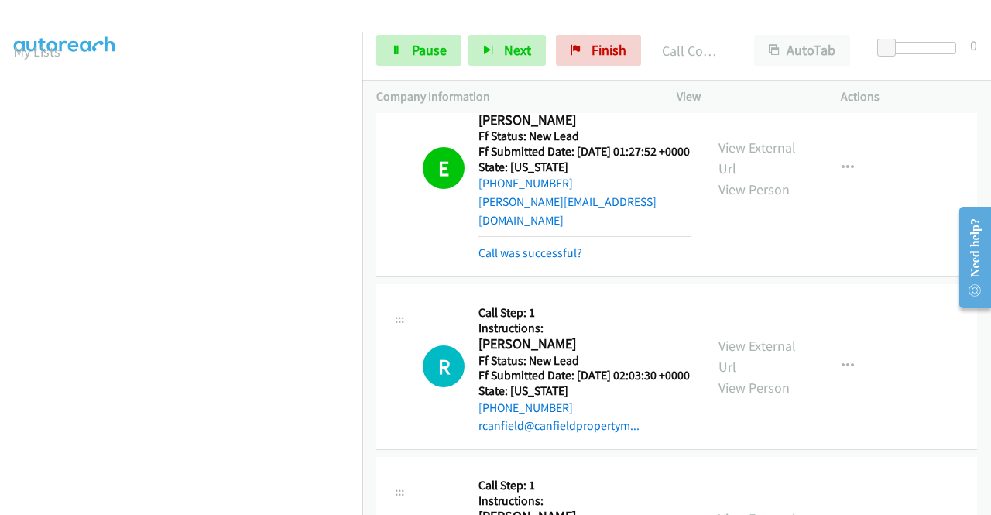
scroll to position [1687, 0]
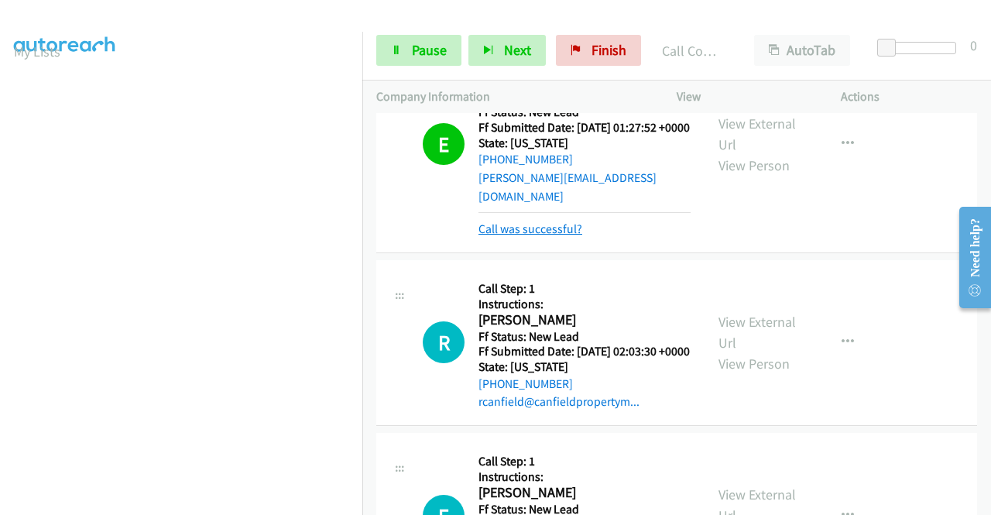
click at [497, 236] on link "Call was successful?" at bounding box center [530, 228] width 104 height 15
click at [421, 53] on span "Pause" at bounding box center [429, 50] width 35 height 18
click at [382, 74] on div "Start Calls Pause Next Finish Call Completed AutoTab AutoTab 0" at bounding box center [676, 51] width 629 height 60
click at [578, 55] on link "Finish" at bounding box center [598, 50] width 85 height 31
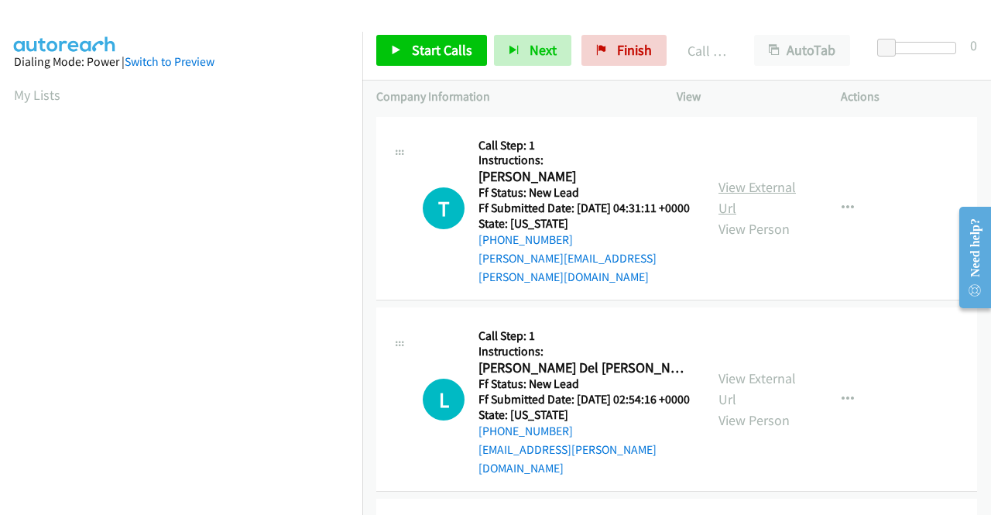
click at [758, 187] on link "View External Url" at bounding box center [756, 197] width 77 height 39
click at [750, 377] on link "View External Url" at bounding box center [756, 388] width 77 height 39
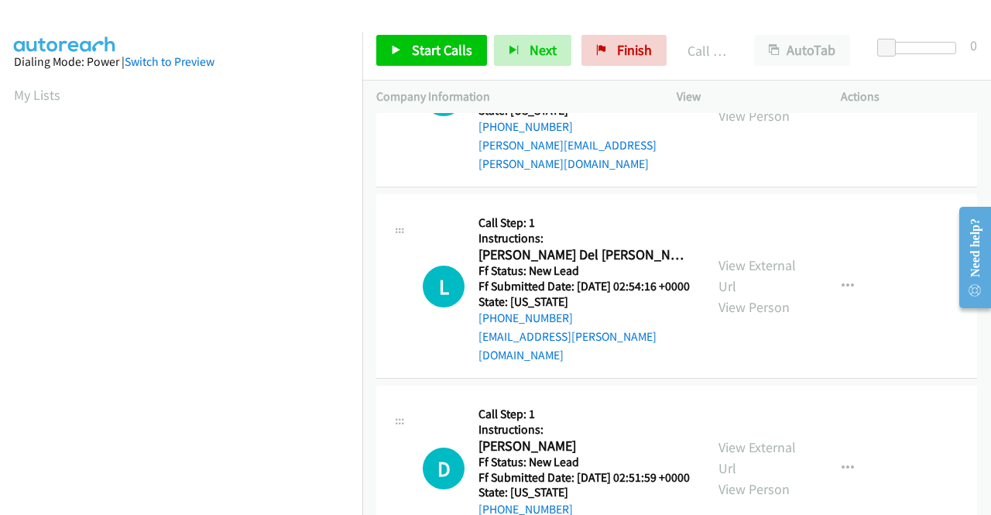
scroll to position [232, 0]
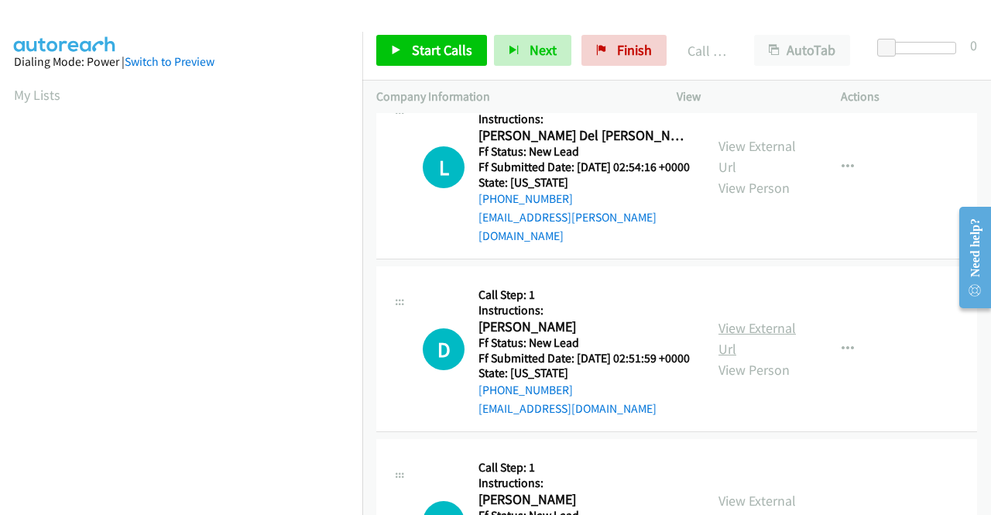
click at [752, 337] on link "View External Url" at bounding box center [756, 338] width 77 height 39
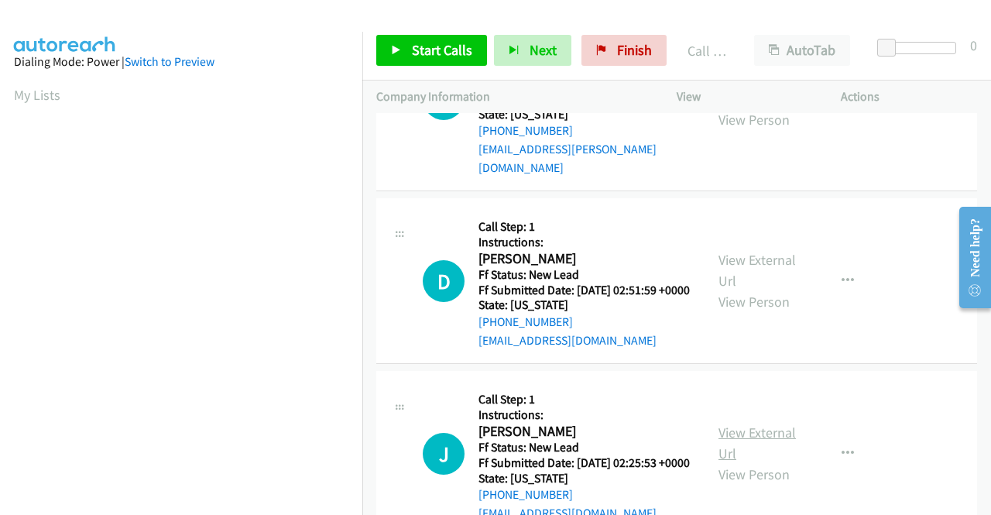
scroll to position [387, 0]
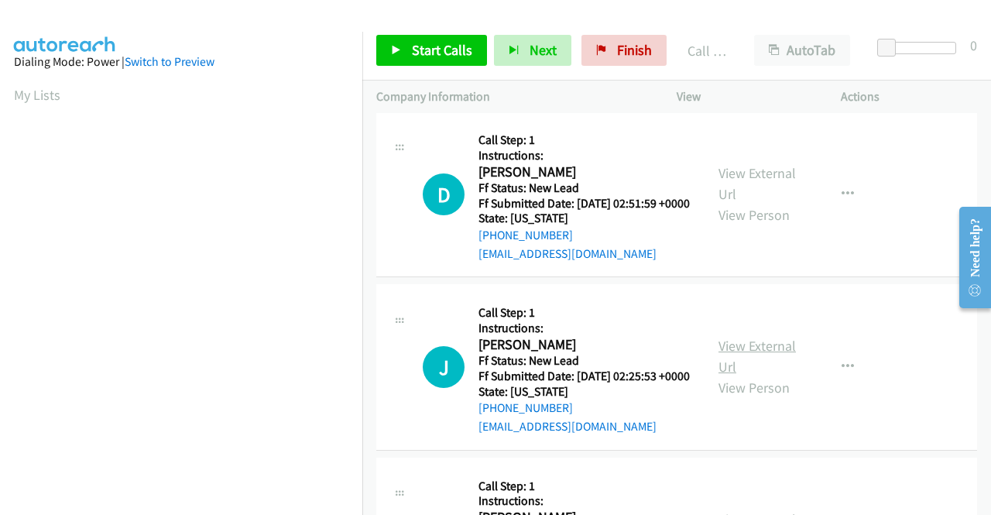
click at [755, 365] on link "View External Url" at bounding box center [756, 356] width 77 height 39
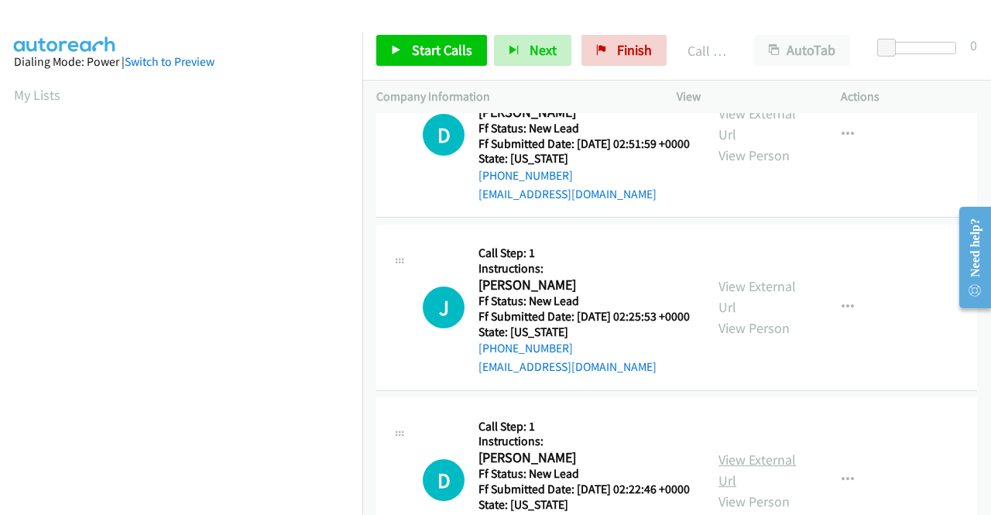
scroll to position [542, 0]
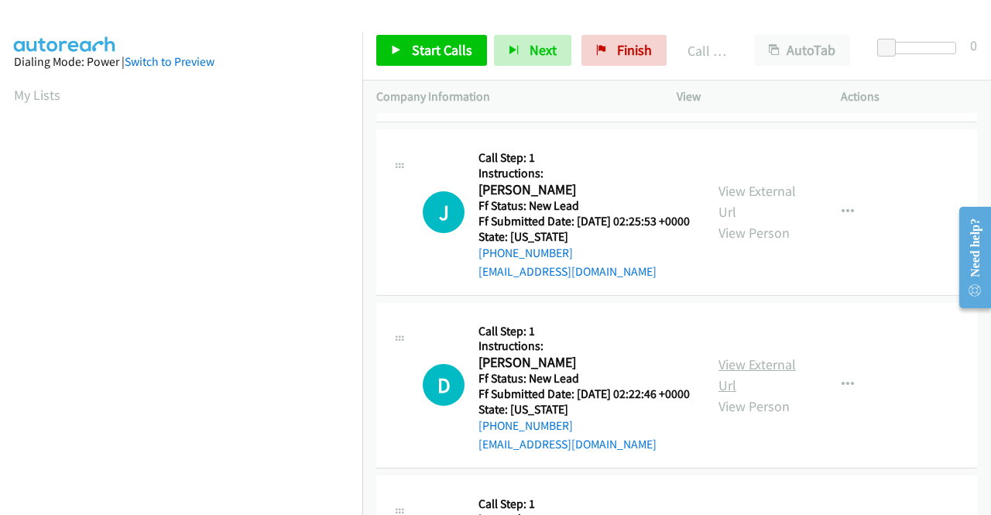
click at [735, 391] on link "View External Url" at bounding box center [756, 374] width 77 height 39
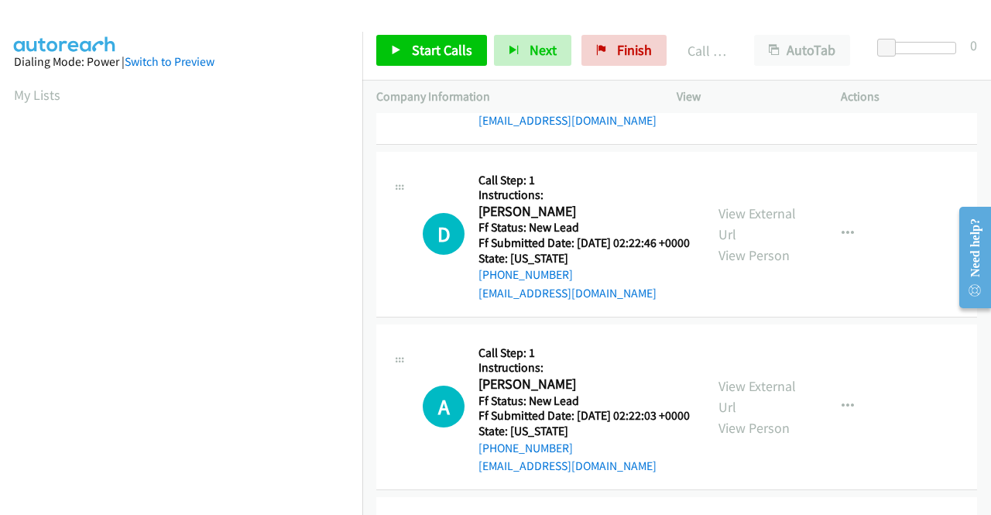
scroll to position [697, 0]
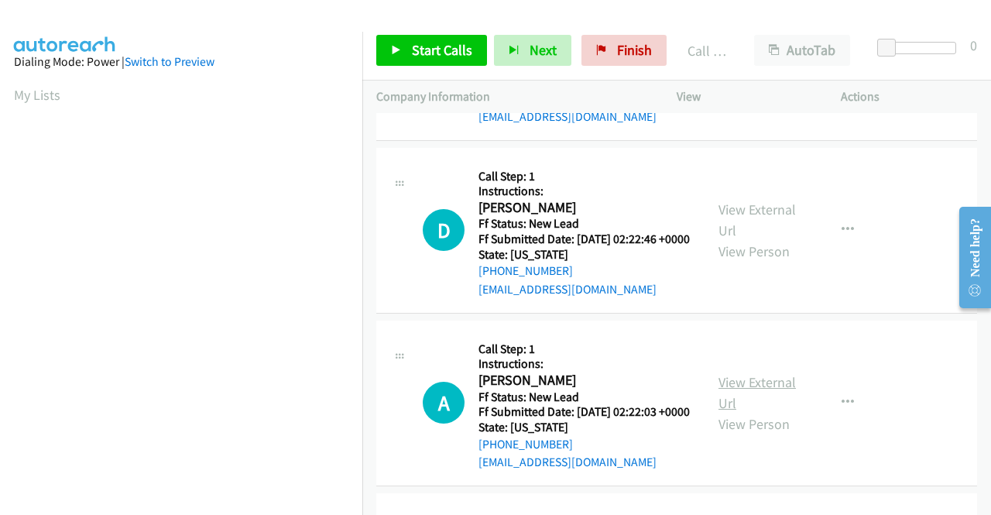
click at [770, 412] on link "View External Url" at bounding box center [756, 392] width 77 height 39
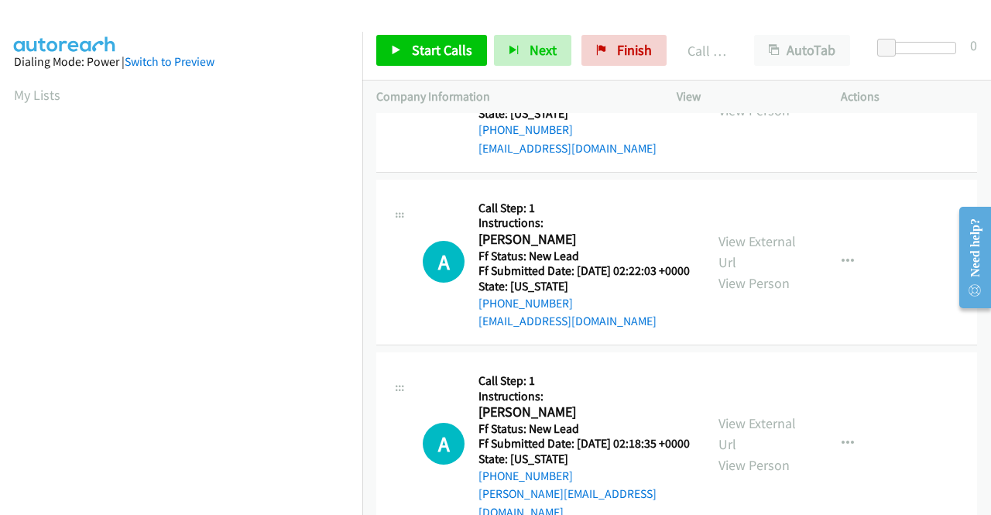
scroll to position [851, 0]
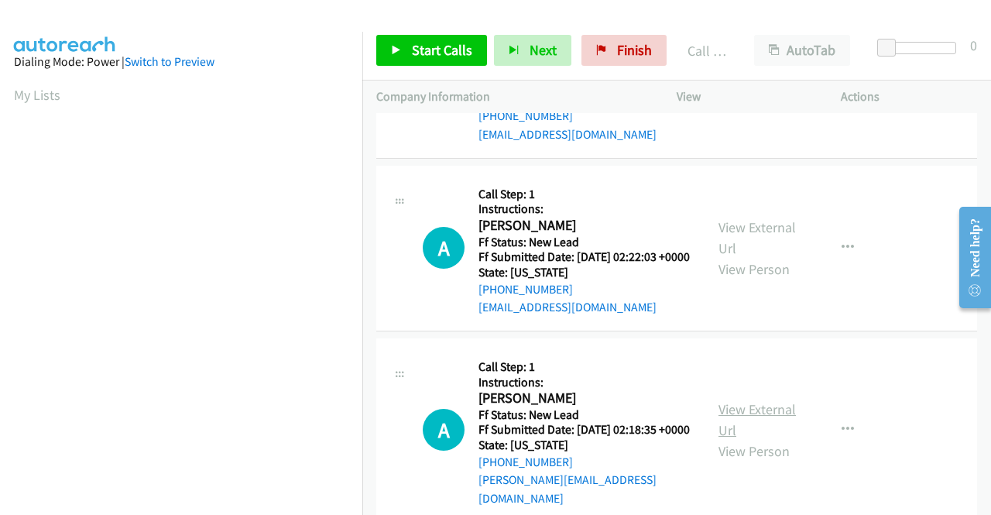
click at [748, 439] on link "View External Url" at bounding box center [756, 419] width 77 height 39
click at [423, 43] on span "Start Calls" at bounding box center [442, 50] width 60 height 18
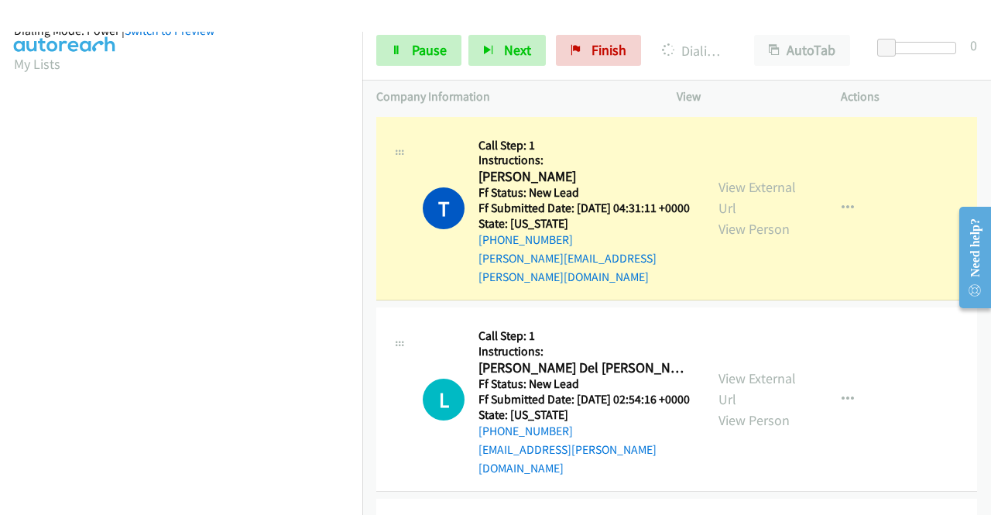
scroll to position [353, 0]
click at [429, 47] on span "Pause" at bounding box center [429, 50] width 35 height 18
click at [389, 45] on link "Pause" at bounding box center [418, 50] width 85 height 31
click at [408, 51] on link "Pause" at bounding box center [418, 50] width 85 height 31
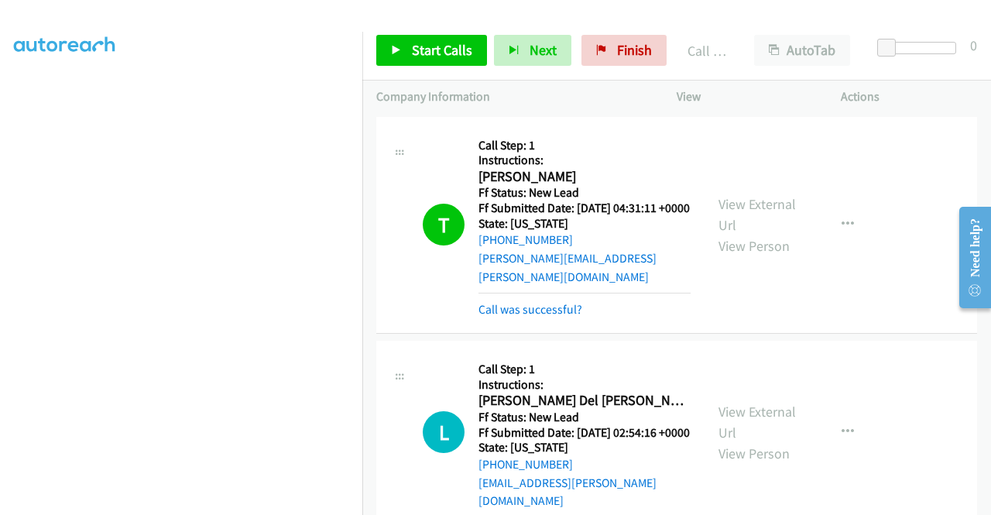
scroll to position [0, 0]
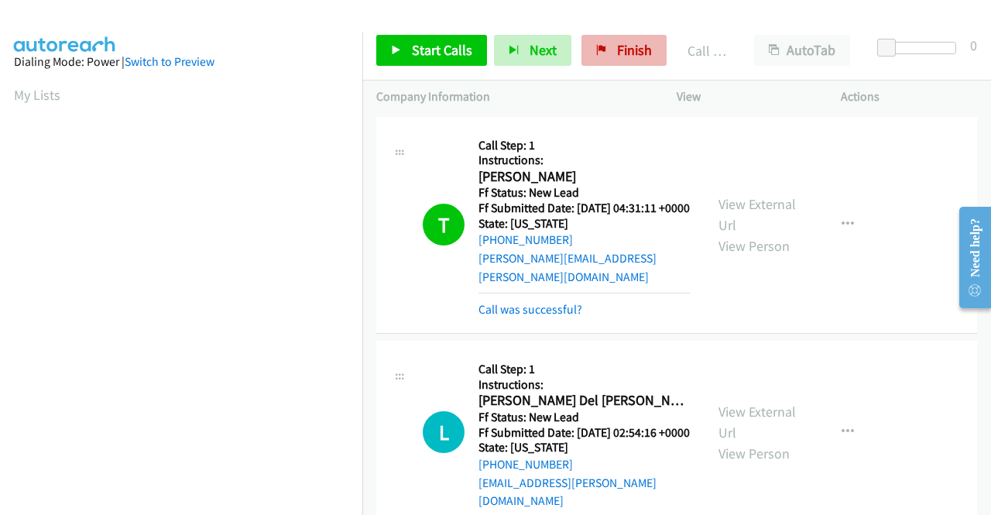
click at [949, 81] on div "Actions" at bounding box center [909, 97] width 164 height 33
click at [896, 84] on div "Actions" at bounding box center [909, 97] width 164 height 33
click at [921, 89] on p "Actions" at bounding box center [909, 96] width 136 height 19
click at [557, 307] on link "Call was successful?" at bounding box center [530, 309] width 104 height 15
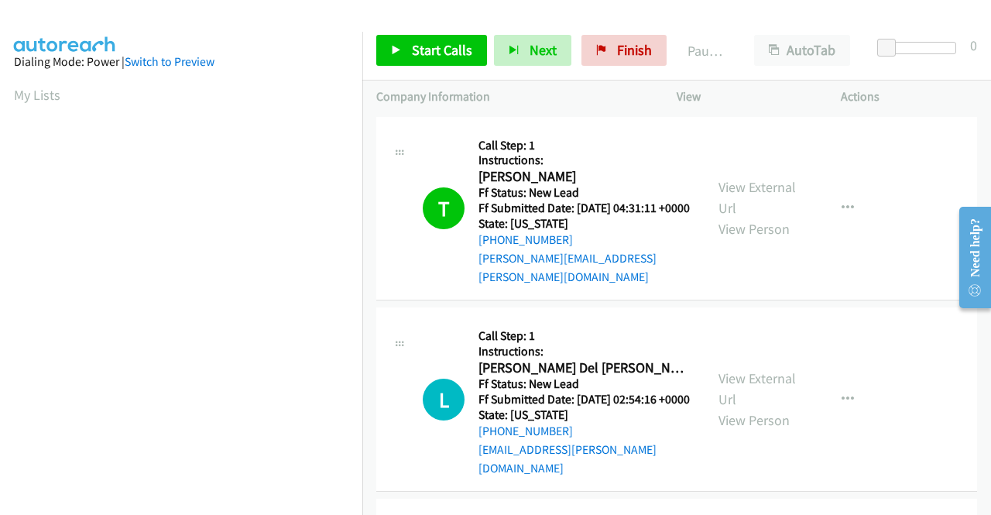
click at [889, 298] on td "T Callback Scheduled Call Step: 1 Instructions: [PERSON_NAME] America/New_York …" at bounding box center [676, 208] width 629 height 191
click at [454, 60] on link "Start Calls" at bounding box center [431, 50] width 111 height 31
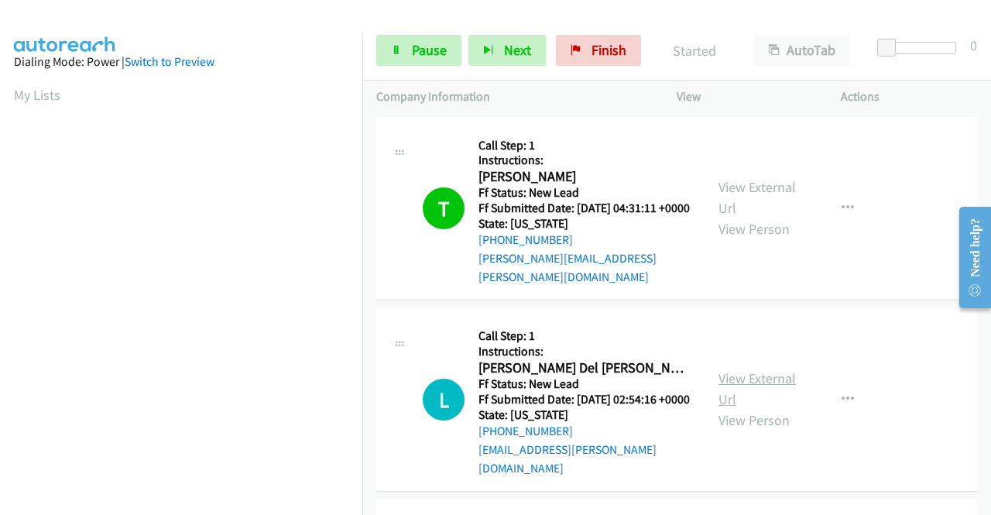
click at [735, 375] on link "View External Url" at bounding box center [756, 388] width 77 height 39
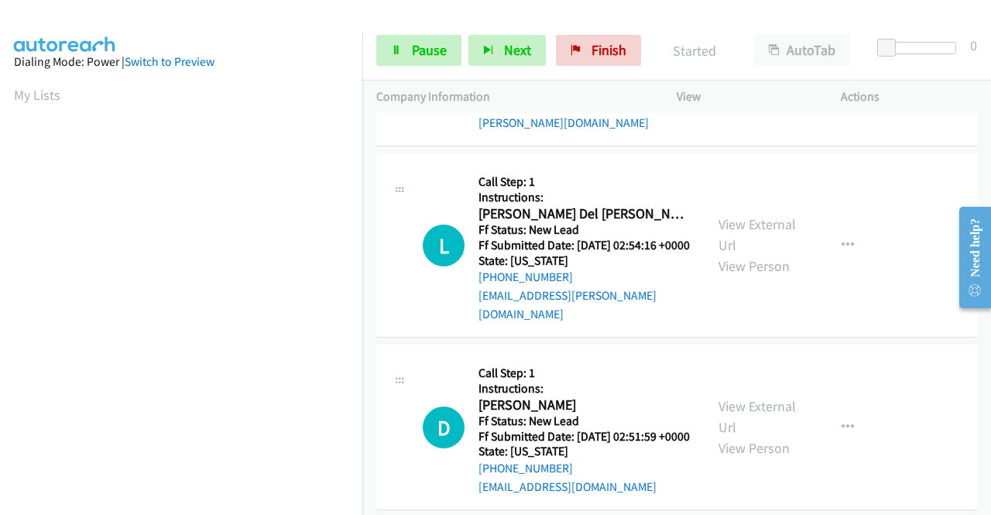
scroll to position [155, 0]
click at [780, 404] on link "View External Url" at bounding box center [756, 415] width 77 height 39
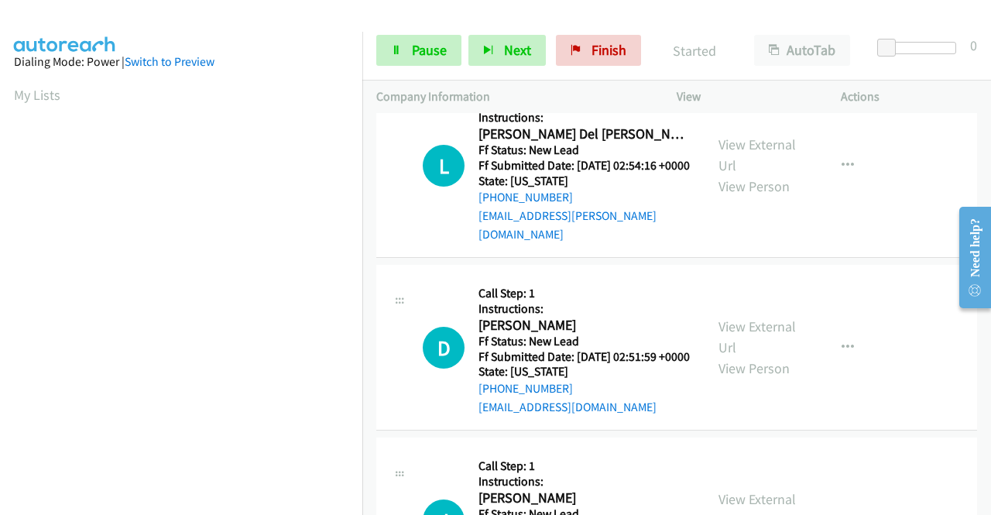
scroll to position [310, 0]
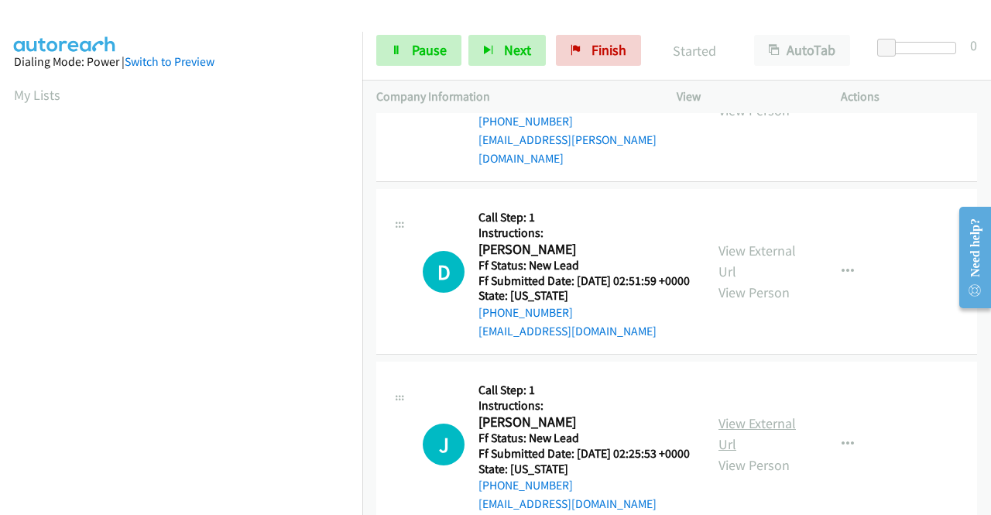
click at [744, 441] on link "View External Url" at bounding box center [756, 433] width 77 height 39
click at [163, 101] on section "My Lists" at bounding box center [181, 94] width 334 height 21
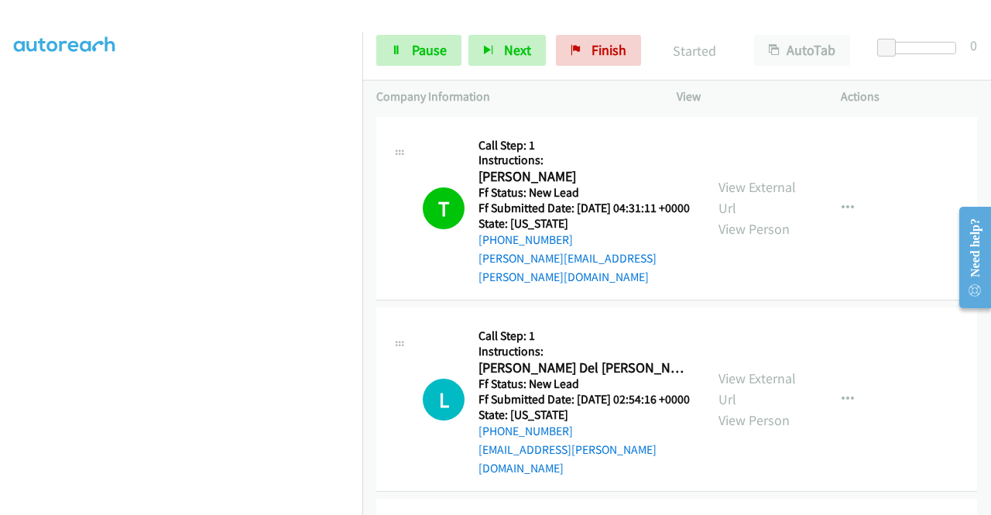
scroll to position [0, 0]
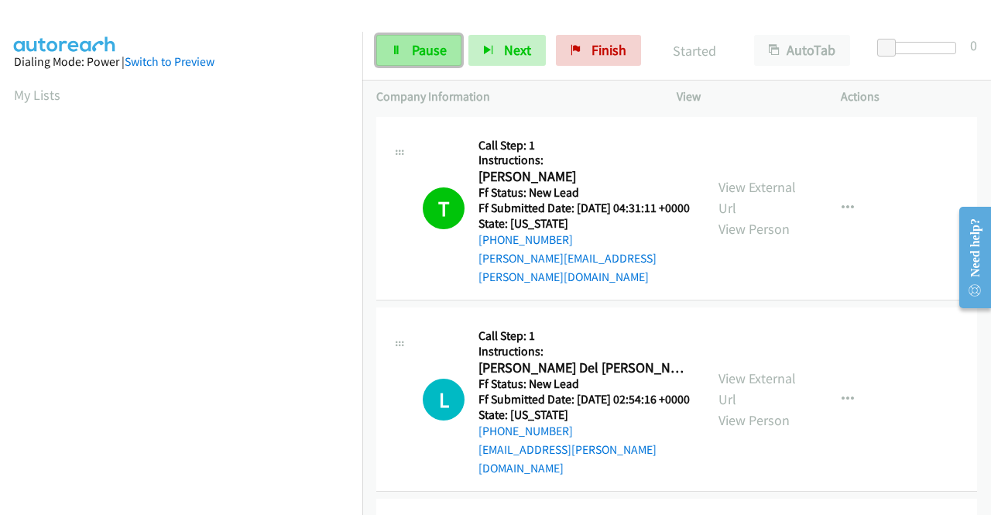
click at [407, 53] on link "Pause" at bounding box center [418, 50] width 85 height 31
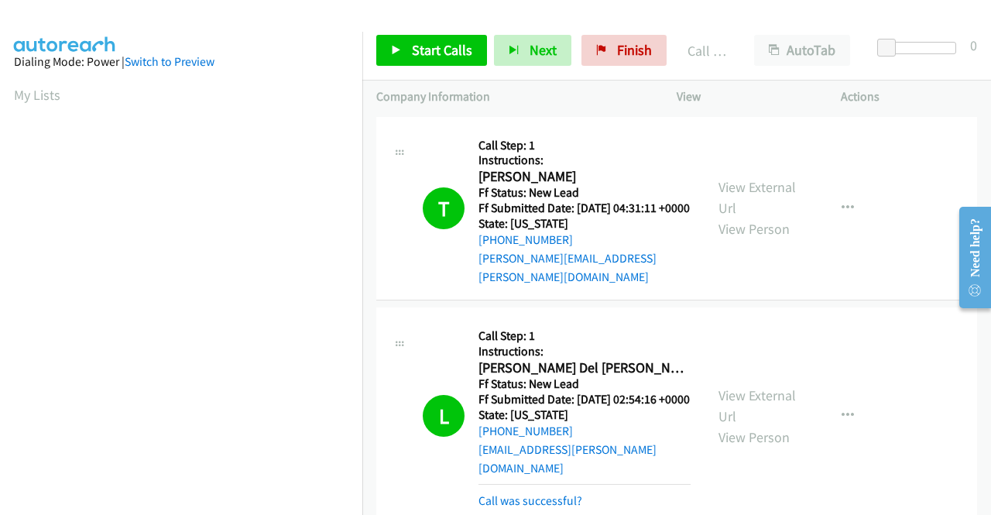
click at [889, 300] on td "T Callback Scheduled Call Step: 1 Instructions: [PERSON_NAME] America/New_York …" at bounding box center [676, 208] width 629 height 191
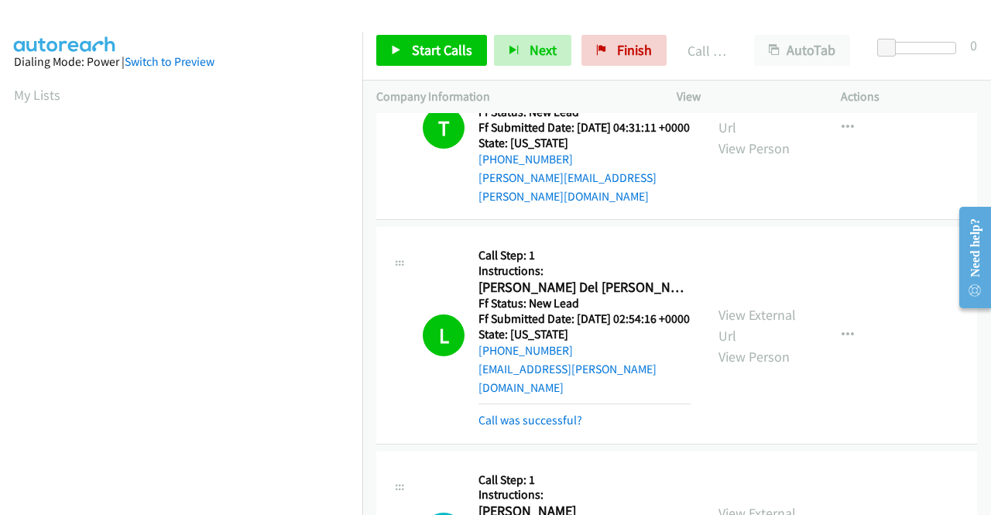
scroll to position [155, 0]
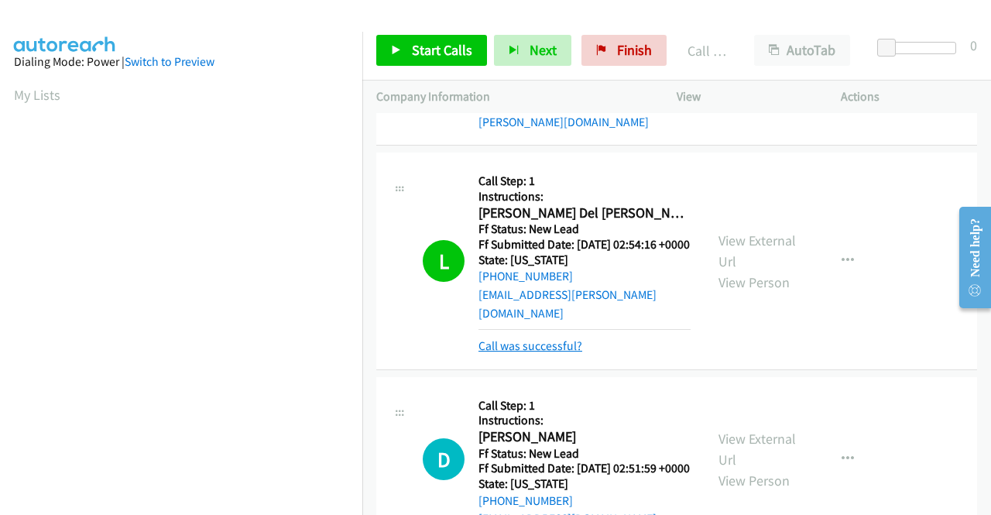
click at [542, 341] on link "Call was successful?" at bounding box center [530, 345] width 104 height 15
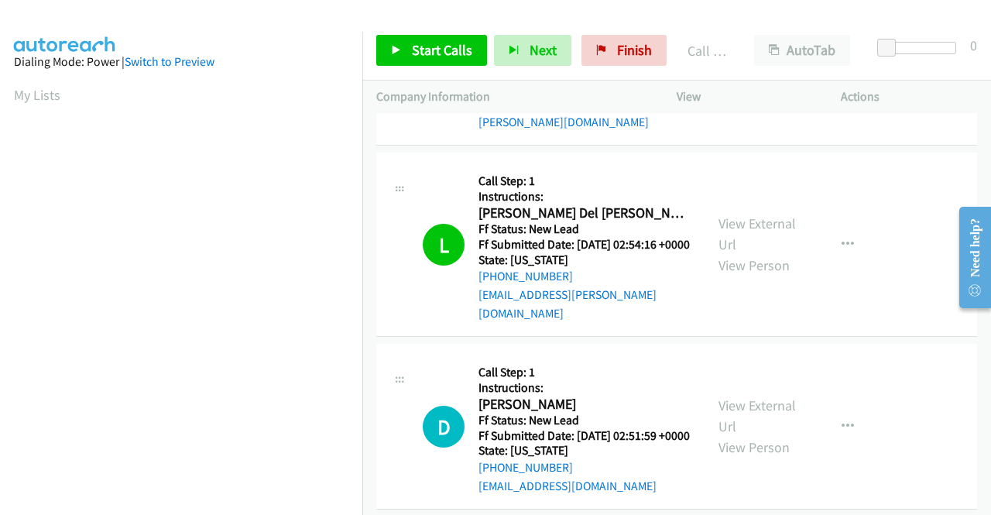
scroll to position [310, 0]
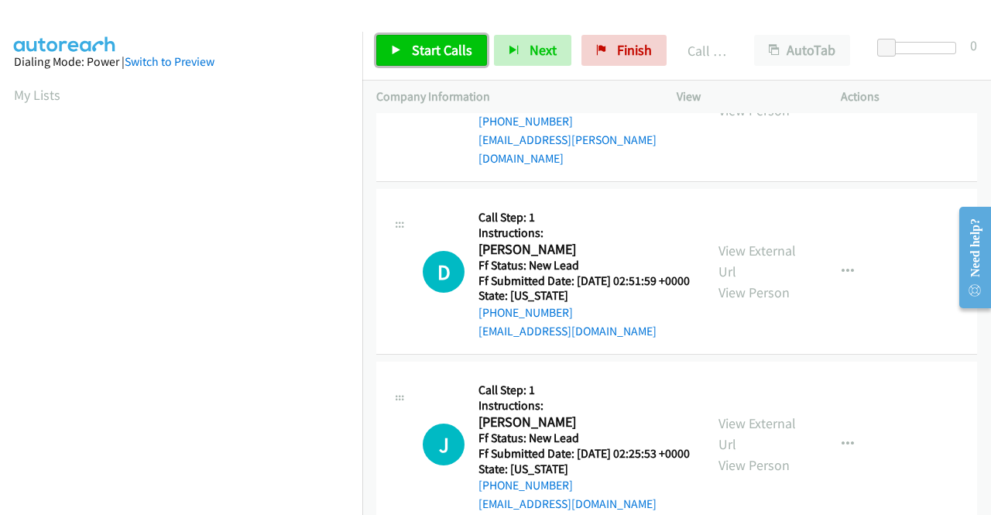
click at [424, 51] on span "Start Calls" at bounding box center [442, 50] width 60 height 18
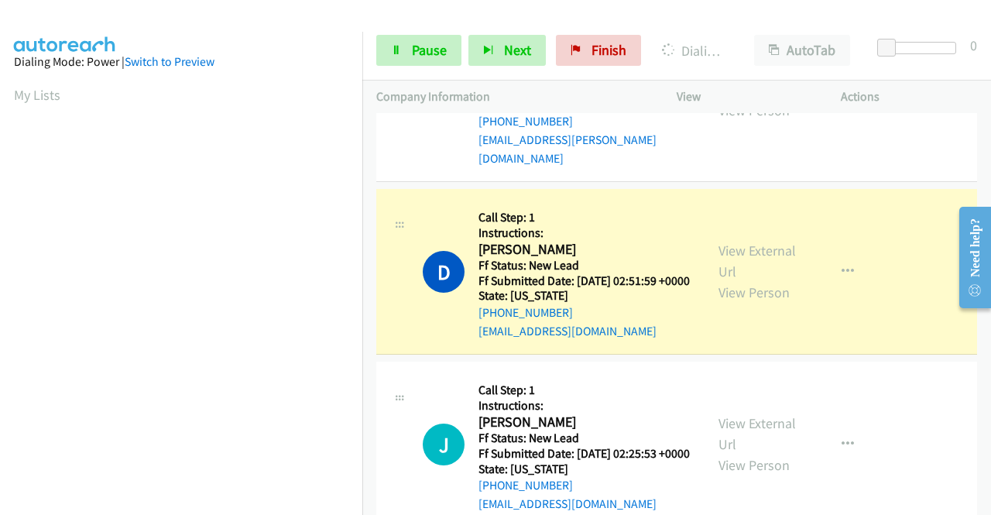
click at [945, 87] on p "Actions" at bounding box center [909, 96] width 136 height 19
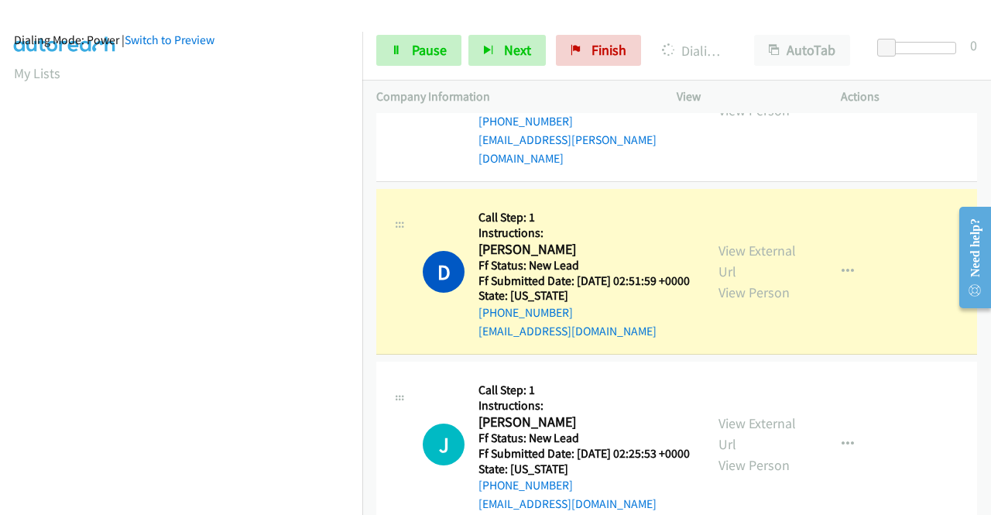
scroll to position [0, 0]
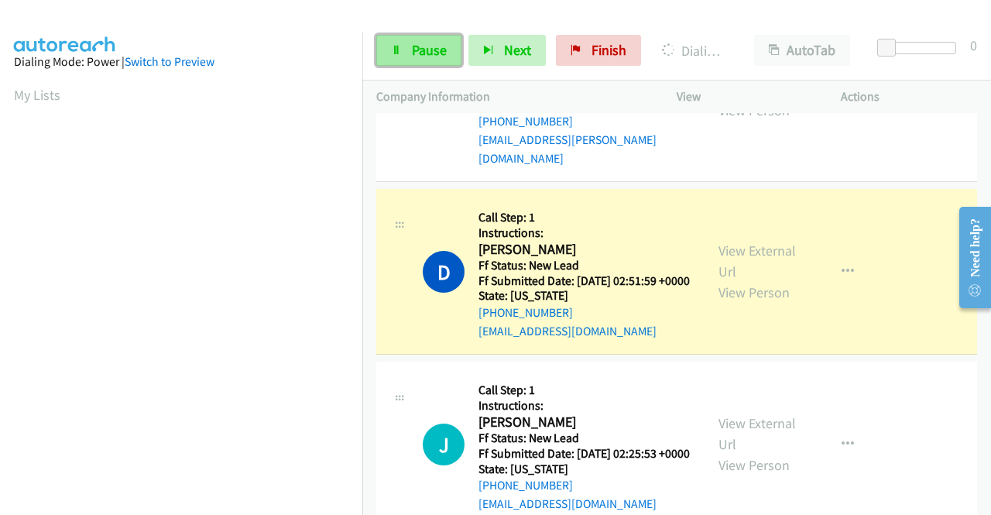
click at [406, 57] on link "Pause" at bounding box center [418, 50] width 85 height 31
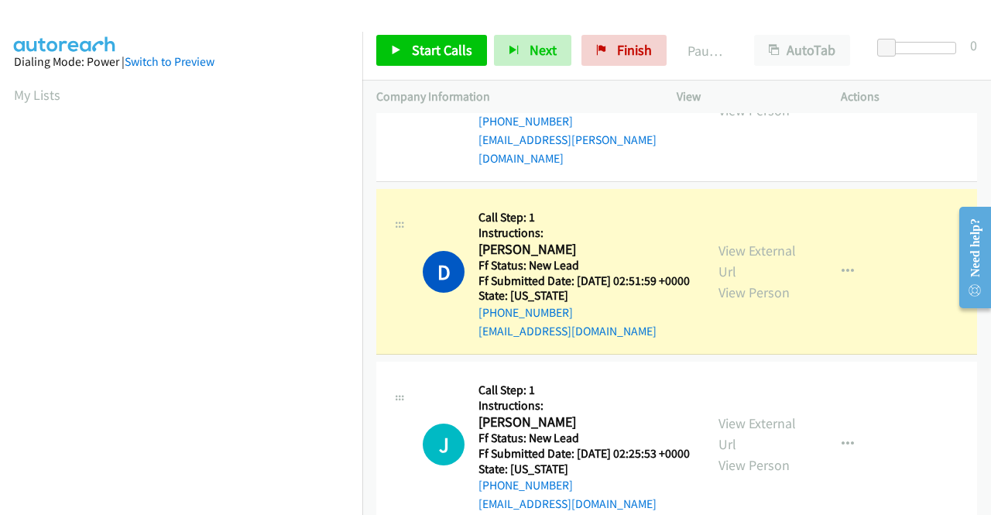
scroll to position [353, 0]
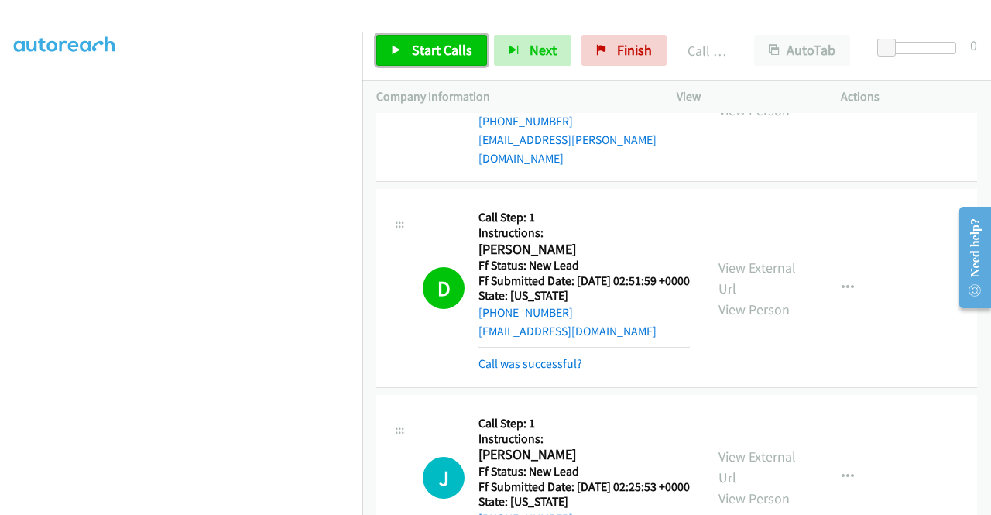
drag, startPoint x: 447, startPoint y: 53, endPoint x: 447, endPoint y: 61, distance: 7.8
click at [447, 53] on span "Start Calls" at bounding box center [442, 50] width 60 height 18
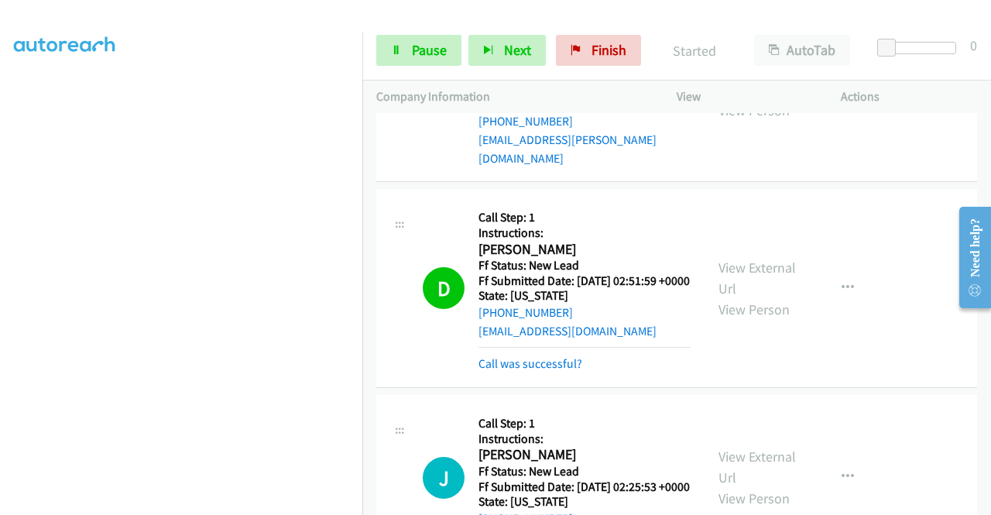
click at [551, 382] on div "D Callback Scheduled Call Step: 1 Instructions: [PERSON_NAME] America/New_York …" at bounding box center [676, 288] width 601 height 199
click at [545, 371] on link "Call was successful?" at bounding box center [530, 363] width 104 height 15
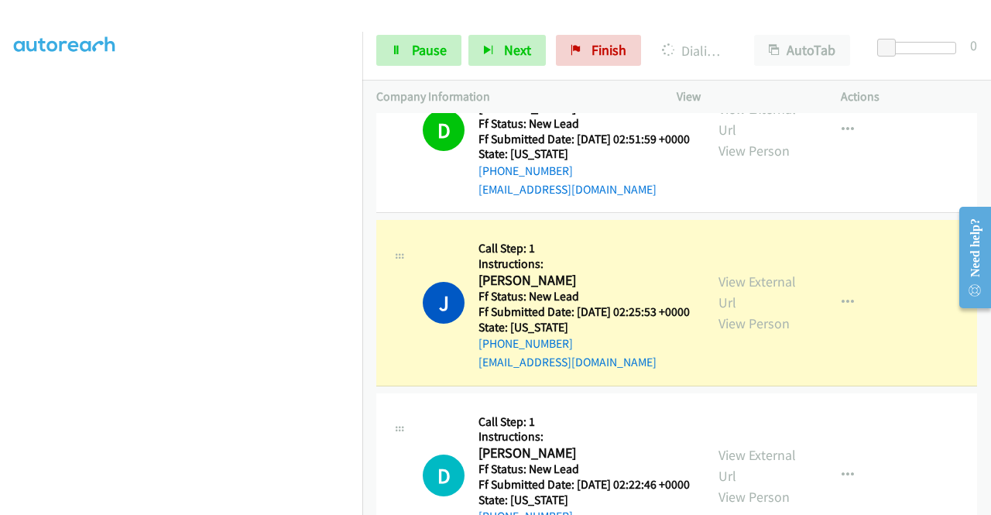
scroll to position [542, 0]
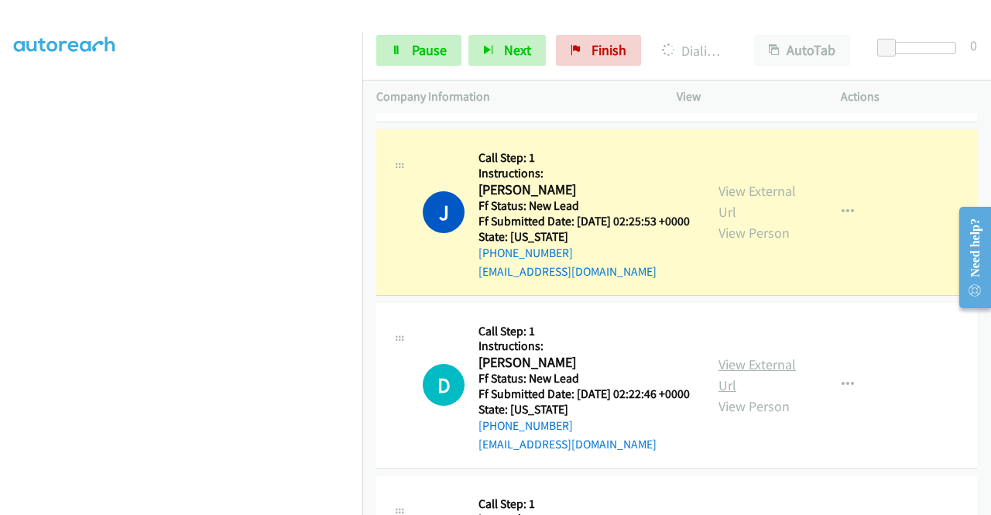
click at [767, 394] on link "View External Url" at bounding box center [756, 374] width 77 height 39
click at [900, 108] on div "Actions" at bounding box center [909, 97] width 164 height 33
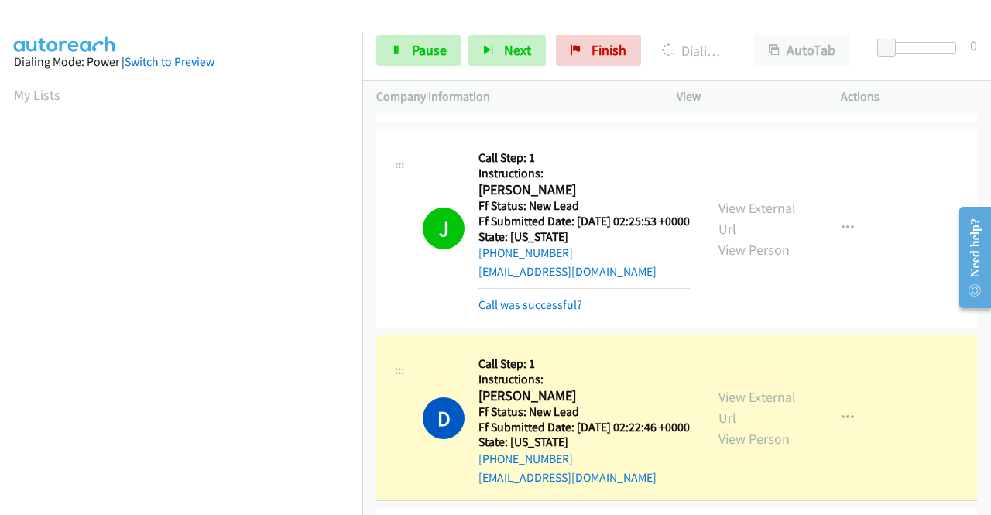
scroll to position [353, 0]
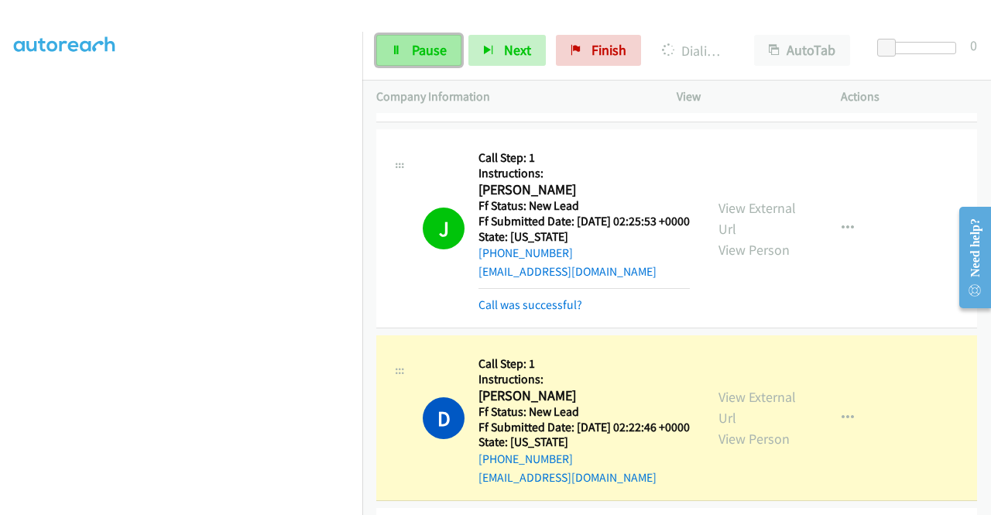
click at [426, 59] on link "Pause" at bounding box center [418, 50] width 85 height 31
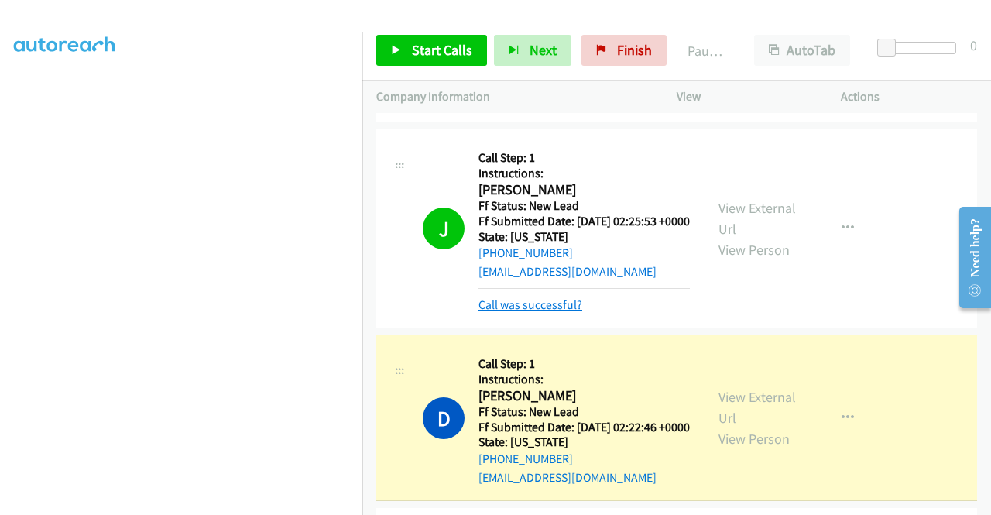
click at [505, 312] on link "Call was successful?" at bounding box center [530, 304] width 104 height 15
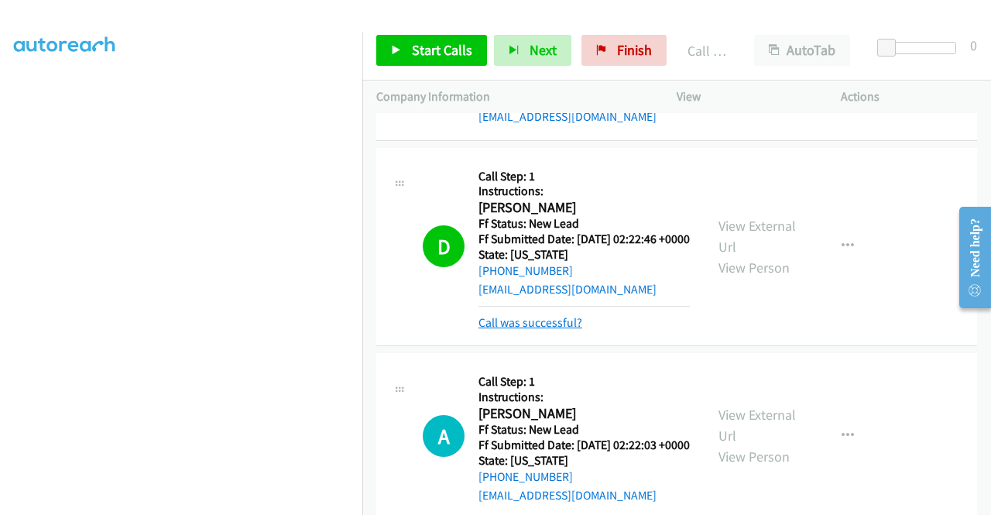
click at [551, 330] on link "Call was successful?" at bounding box center [530, 322] width 104 height 15
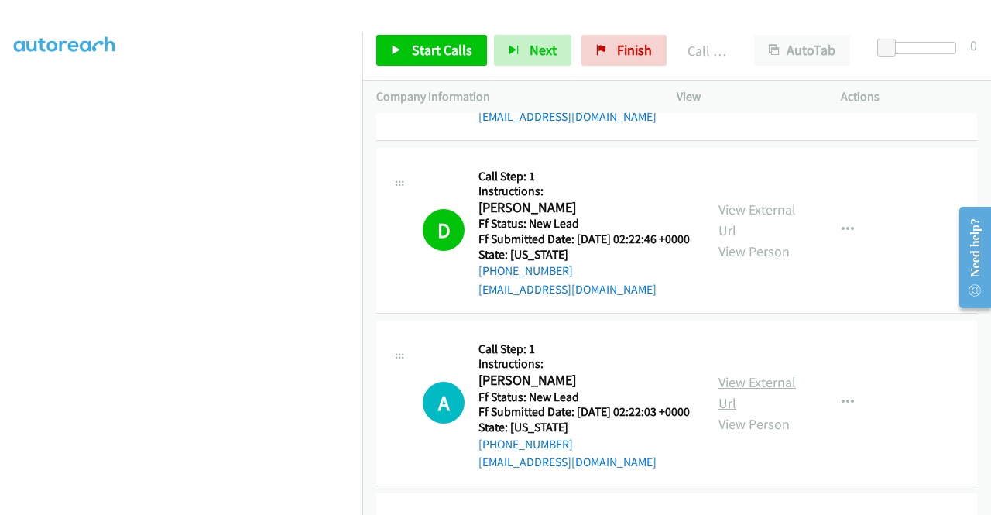
click at [754, 412] on link "View External Url" at bounding box center [756, 392] width 77 height 39
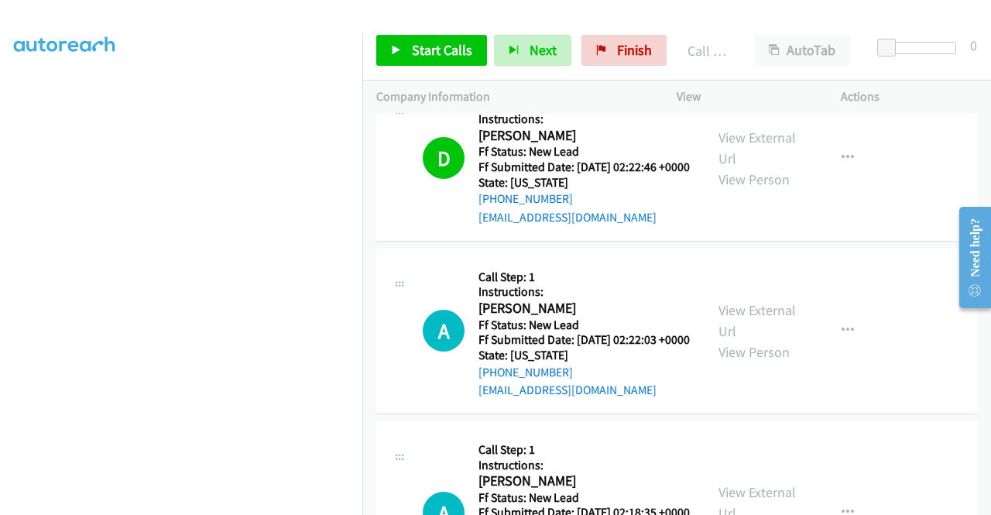
scroll to position [929, 0]
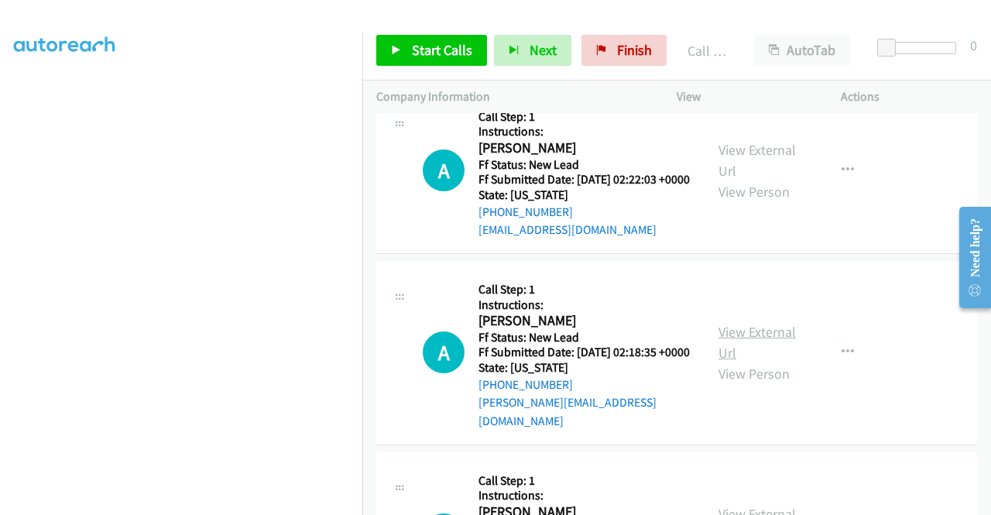
click at [732, 361] on link "View External Url" at bounding box center [756, 342] width 77 height 39
click at [430, 46] on span "Start Calls" at bounding box center [442, 50] width 60 height 18
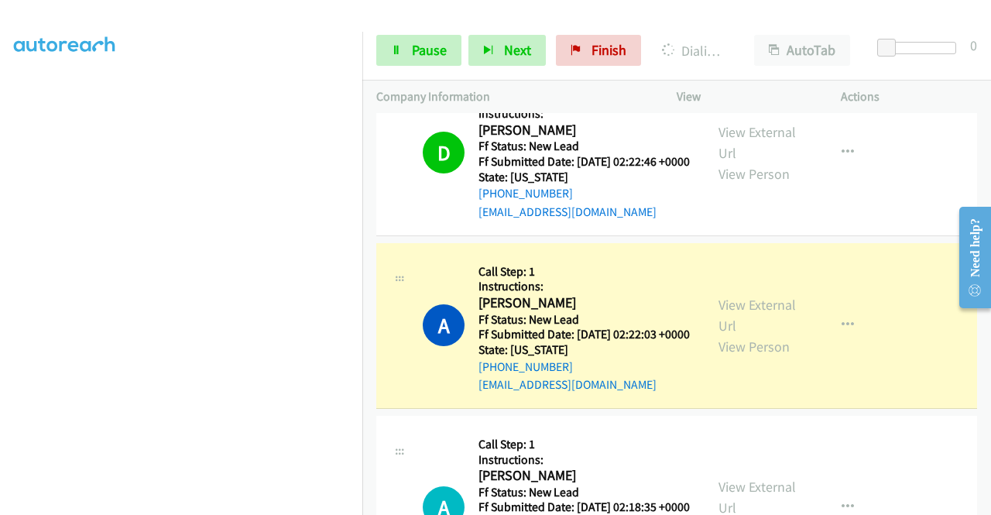
scroll to position [0, 0]
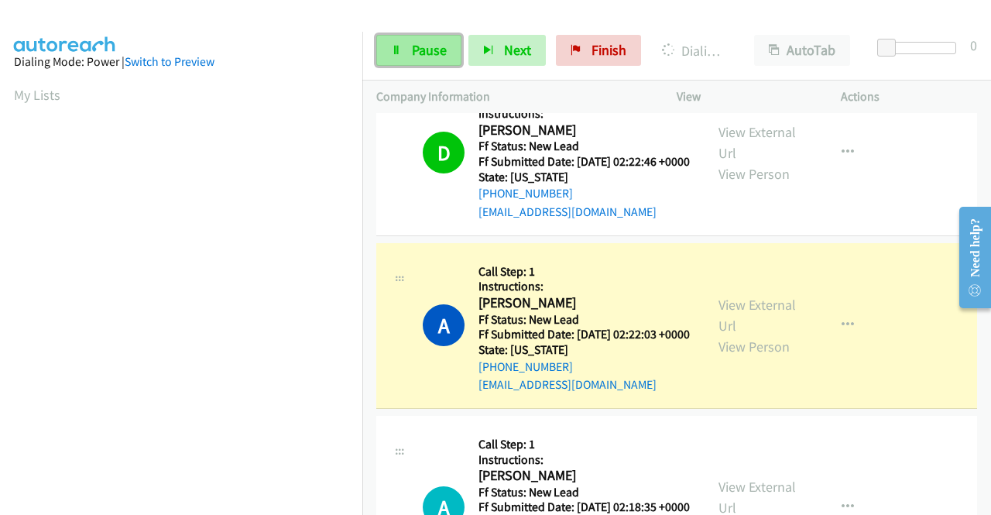
click at [429, 48] on span "Pause" at bounding box center [429, 50] width 35 height 18
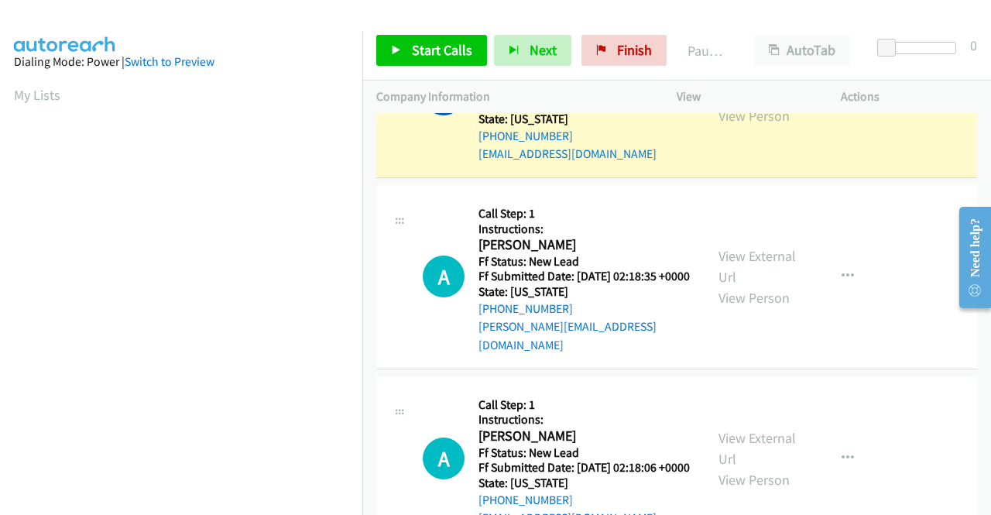
scroll to position [1023, 0]
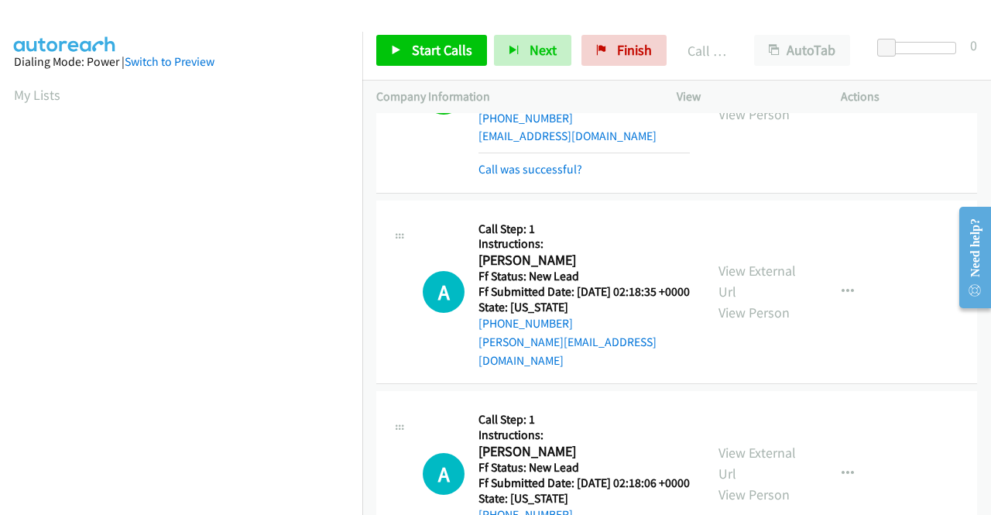
click at [859, 250] on td "A Callback Scheduled Call Step: 1 Instructions: [PERSON_NAME] America/New_York …" at bounding box center [676, 292] width 629 height 191
click at [559, 176] on link "Call was successful?" at bounding box center [530, 169] width 104 height 15
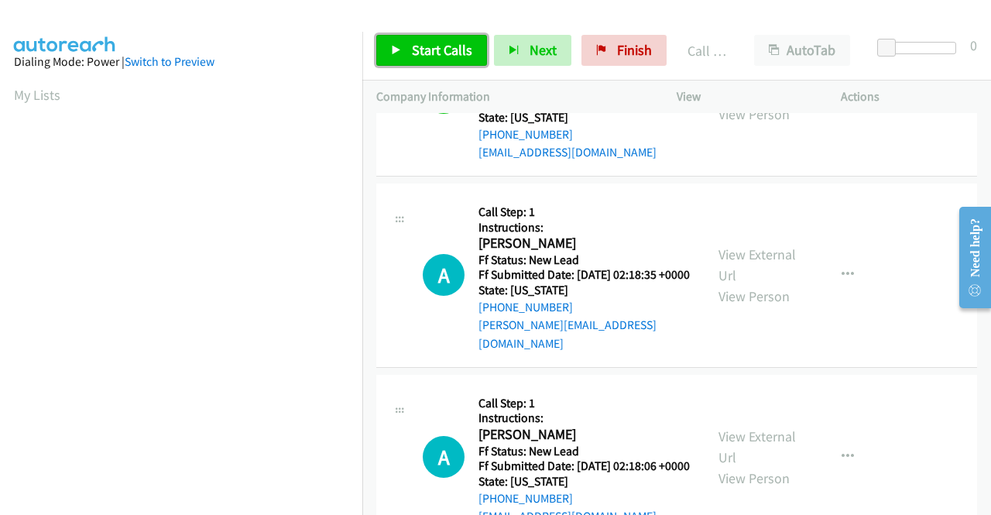
click at [430, 55] on span "Start Calls" at bounding box center [442, 50] width 60 height 18
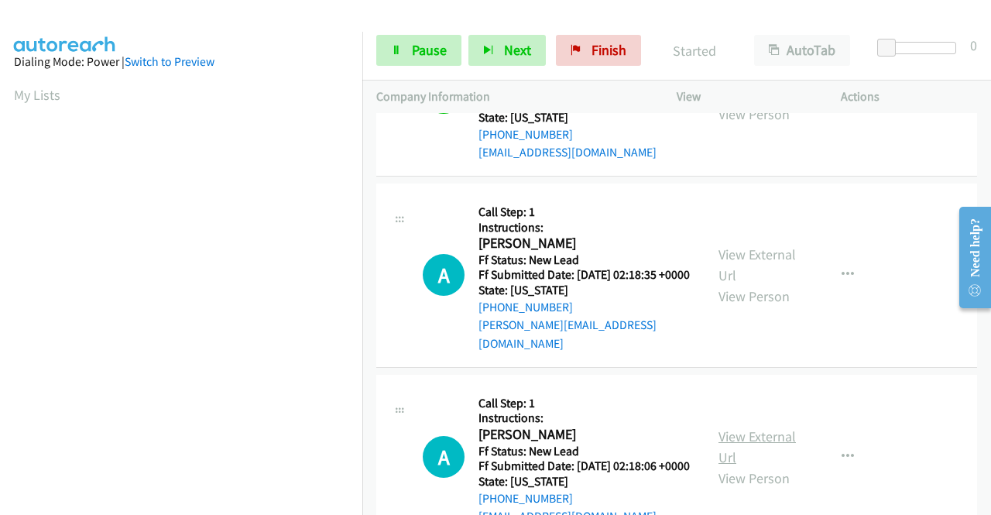
click at [752, 466] on link "View External Url" at bounding box center [756, 446] width 77 height 39
drag, startPoint x: 923, startPoint y: 233, endPoint x: 887, endPoint y: 214, distance: 40.2
click at [923, 233] on td "A Callback Scheduled Call Step: 1 Instructions: [PERSON_NAME] America/New_York …" at bounding box center [676, 275] width 629 height 191
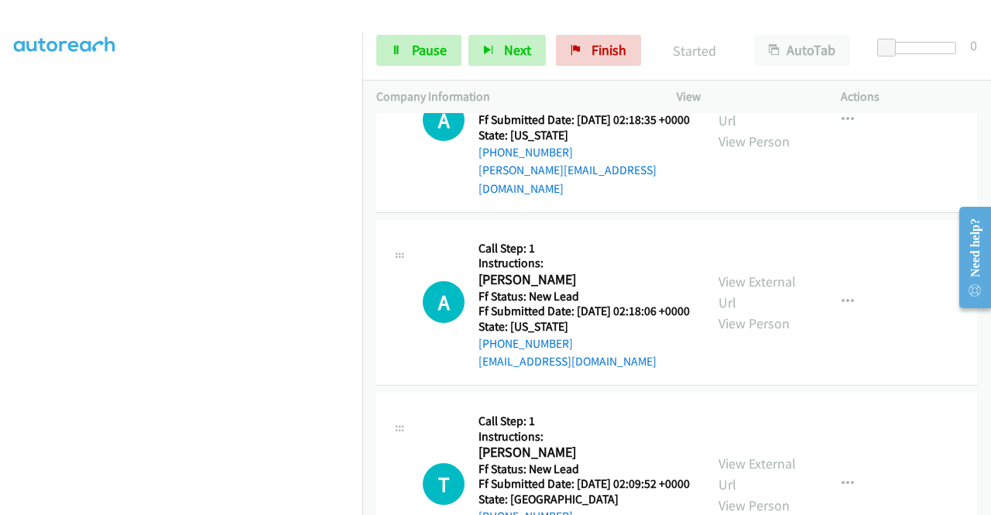
scroll to position [353, 0]
click at [214, 503] on section at bounding box center [181, 147] width 334 height 741
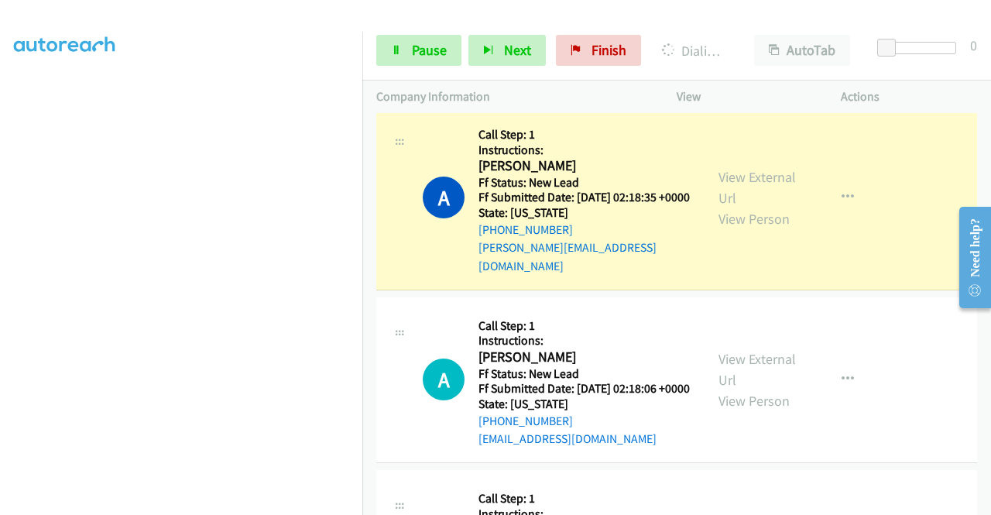
scroll to position [0, 0]
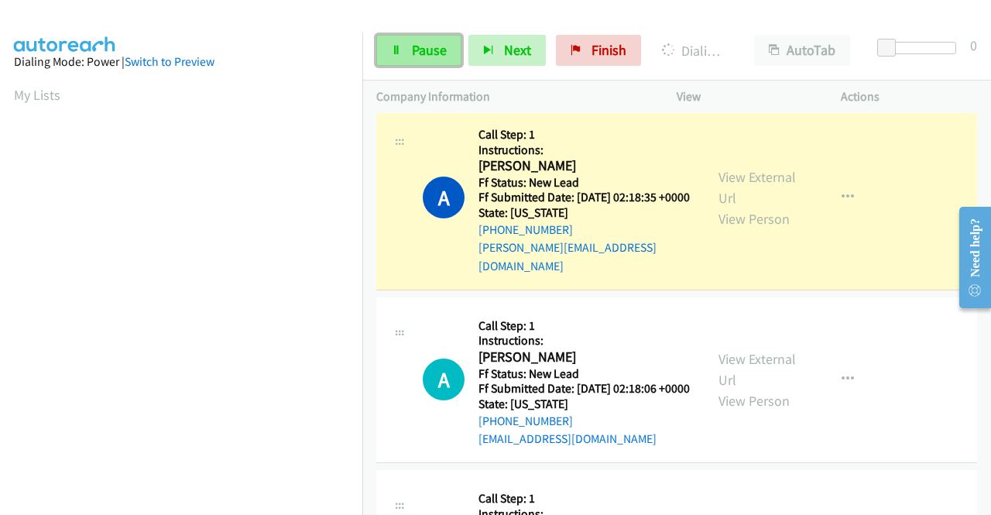
click at [433, 45] on span "Pause" at bounding box center [429, 50] width 35 height 18
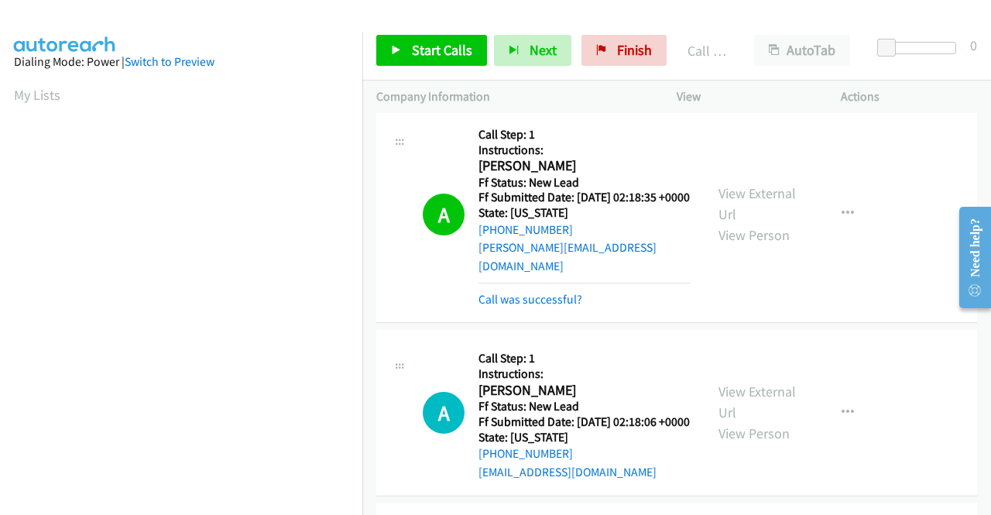
click at [863, 97] on p "Actions" at bounding box center [909, 96] width 136 height 19
click at [541, 307] on link "Call was successful?" at bounding box center [530, 299] width 104 height 15
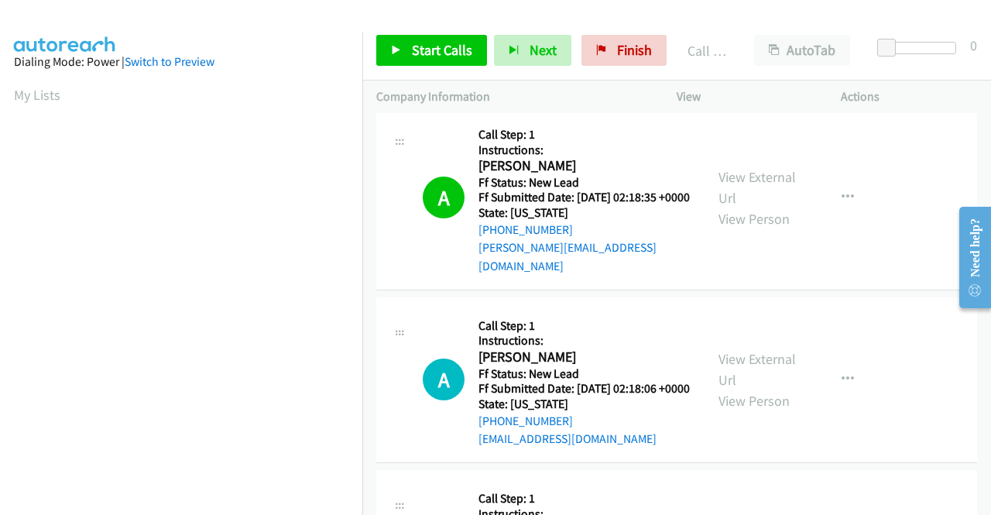
scroll to position [929, 0]
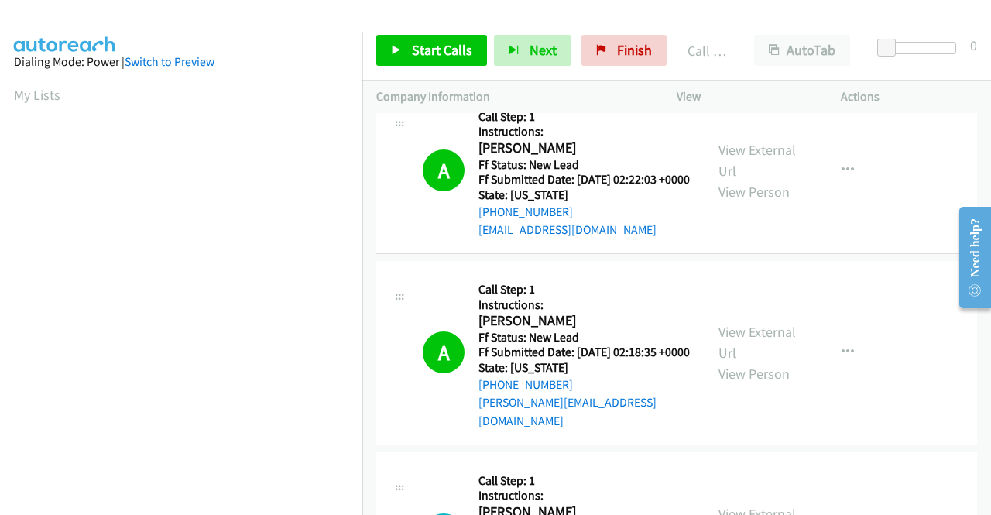
click at [420, 66] on div "Start Calls Pause Next Finish Call Completed AutoTab AutoTab 0" at bounding box center [676, 51] width 629 height 60
click at [457, 44] on span "Start Calls" at bounding box center [442, 50] width 60 height 18
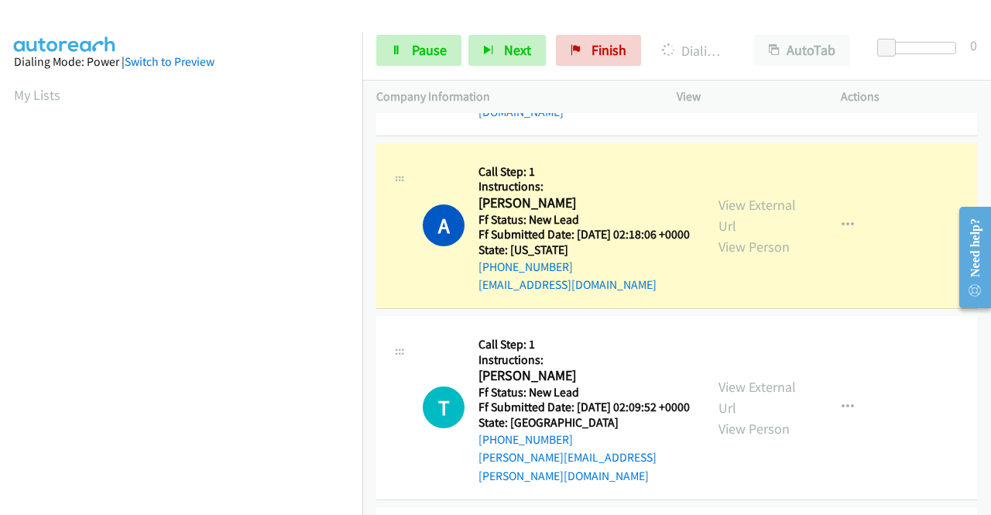
scroll to position [1238, 0]
click at [567, 12] on div at bounding box center [488, 30] width 977 height 60
click at [416, 50] on span "Pause" at bounding box center [429, 50] width 35 height 18
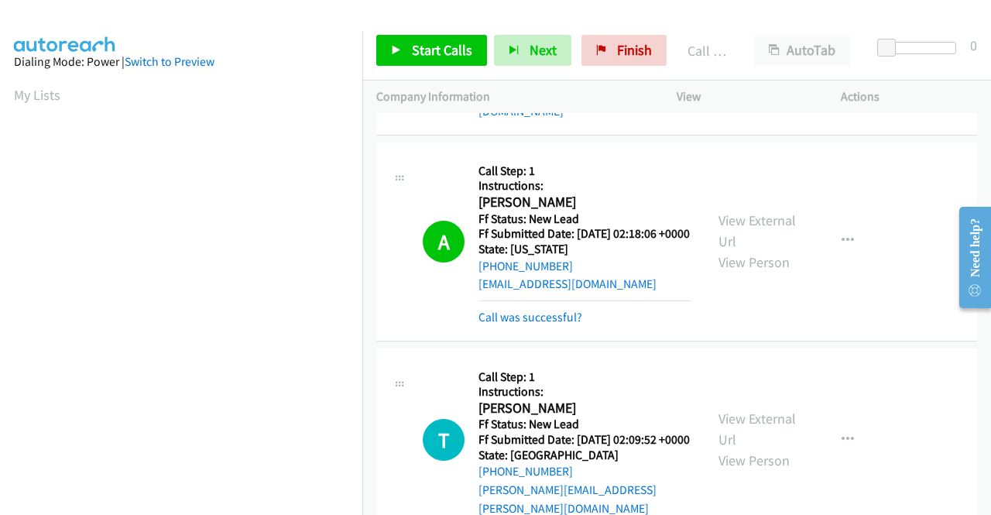
scroll to position [353, 0]
click at [512, 324] on link "Call was successful?" at bounding box center [530, 317] width 104 height 15
